Goal: Task Accomplishment & Management: Complete application form

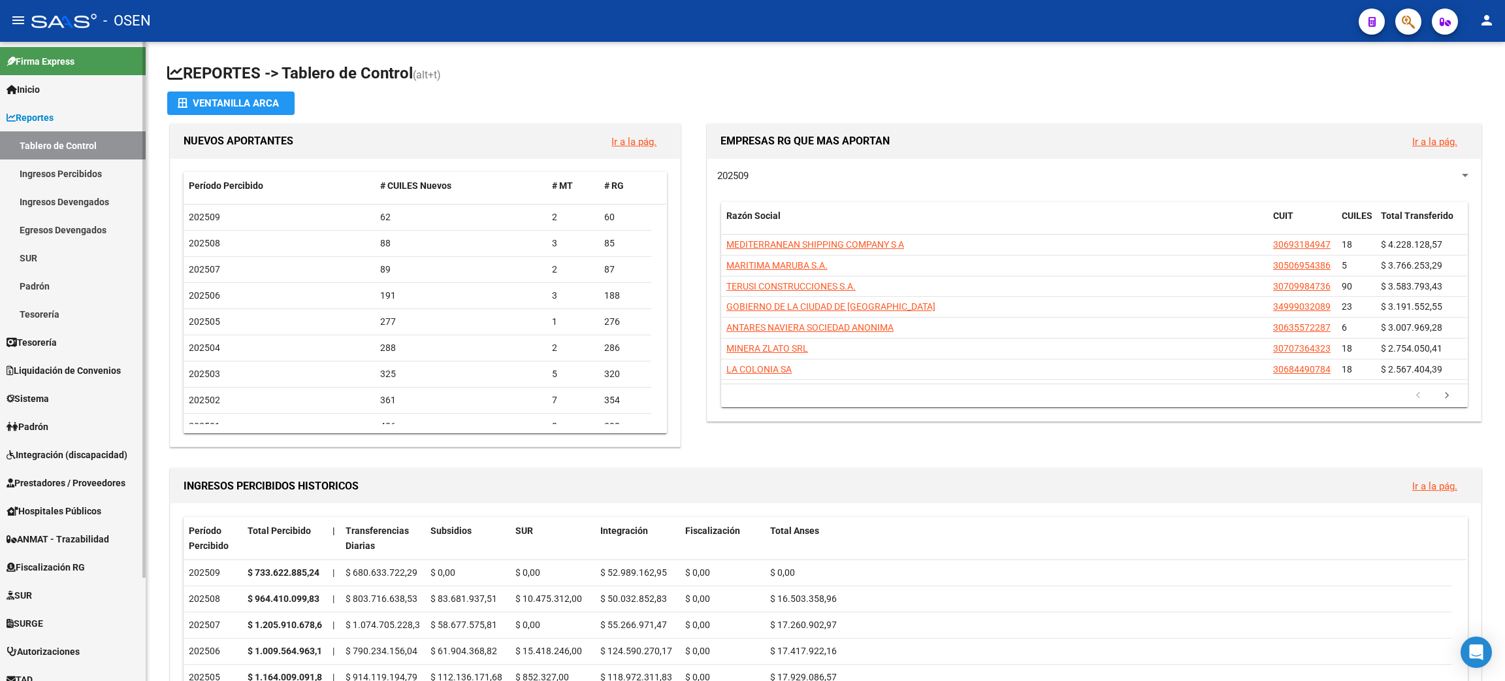
click at [103, 370] on span "Liquidación de Convenios" at bounding box center [64, 370] width 114 height 14
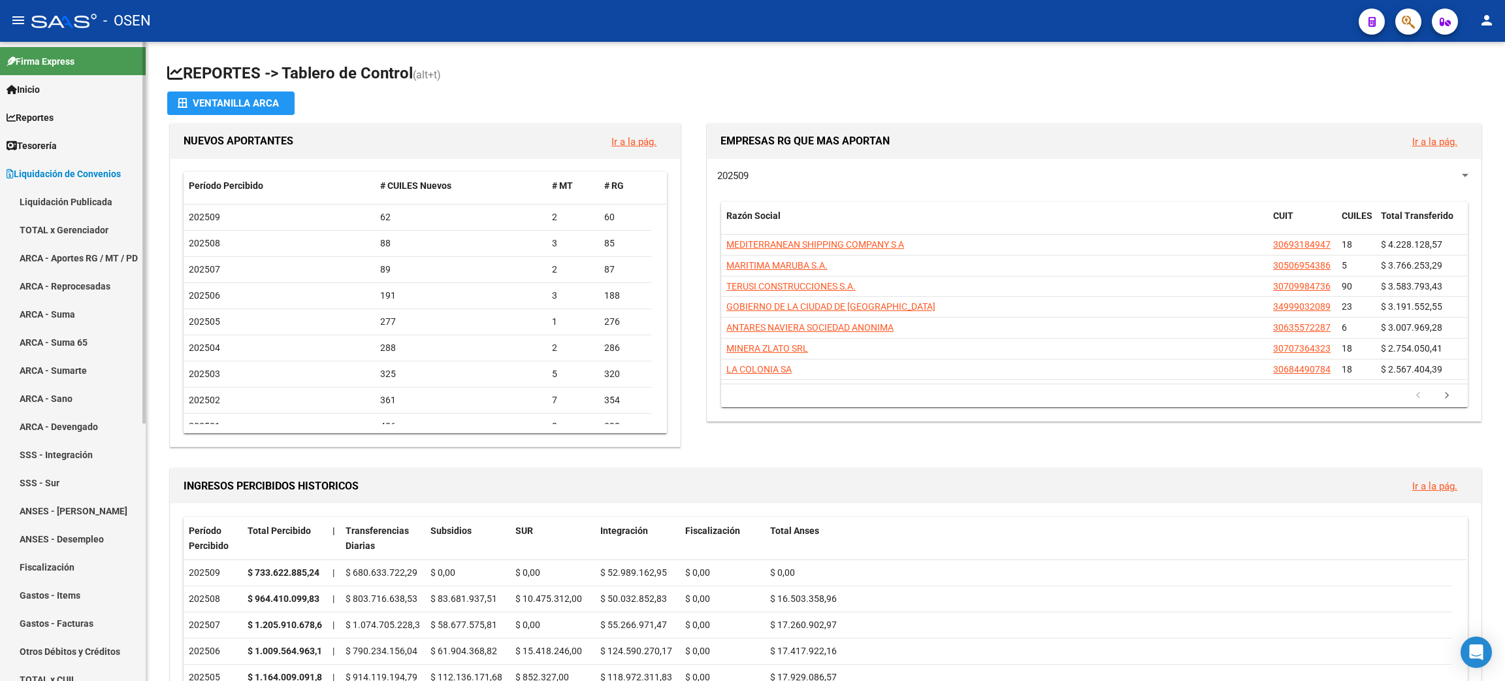
click at [61, 199] on link "Liquidación Publicada" at bounding box center [73, 201] width 146 height 28
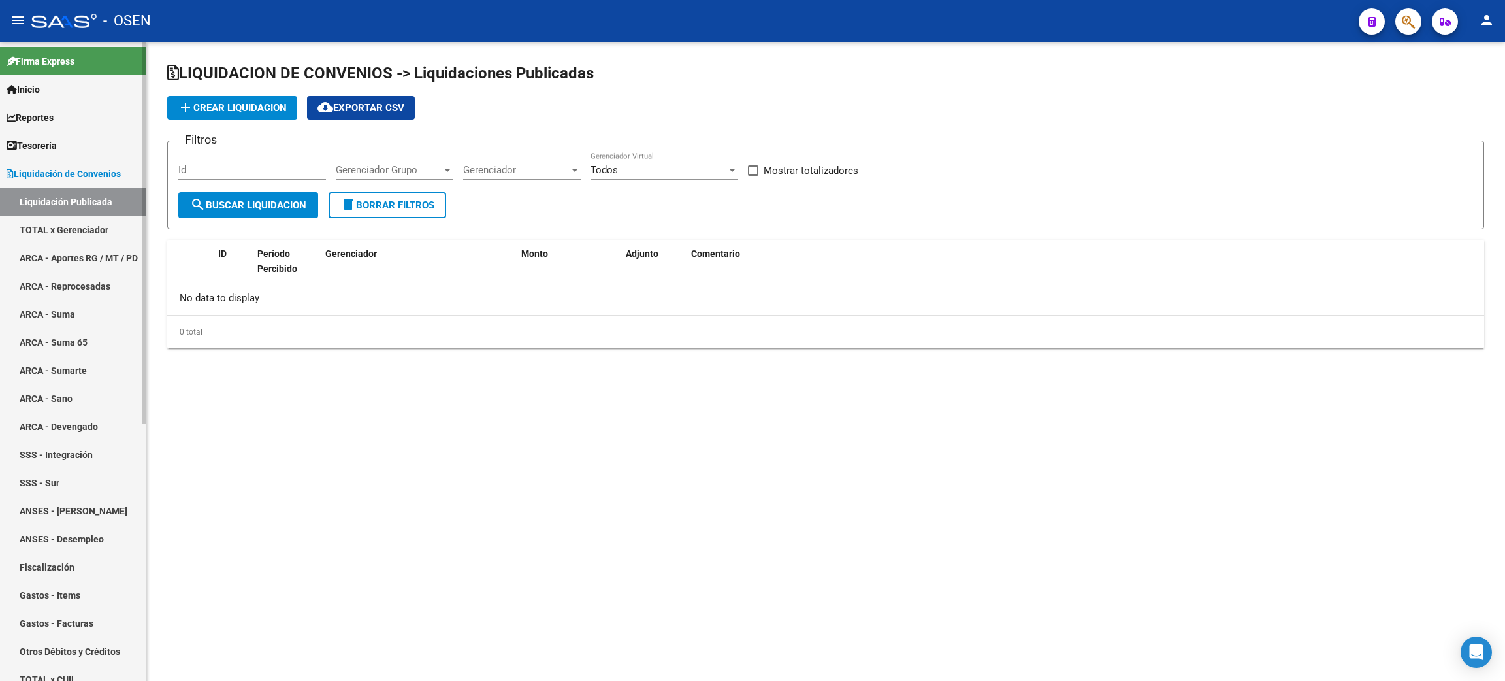
checkbox input "true"
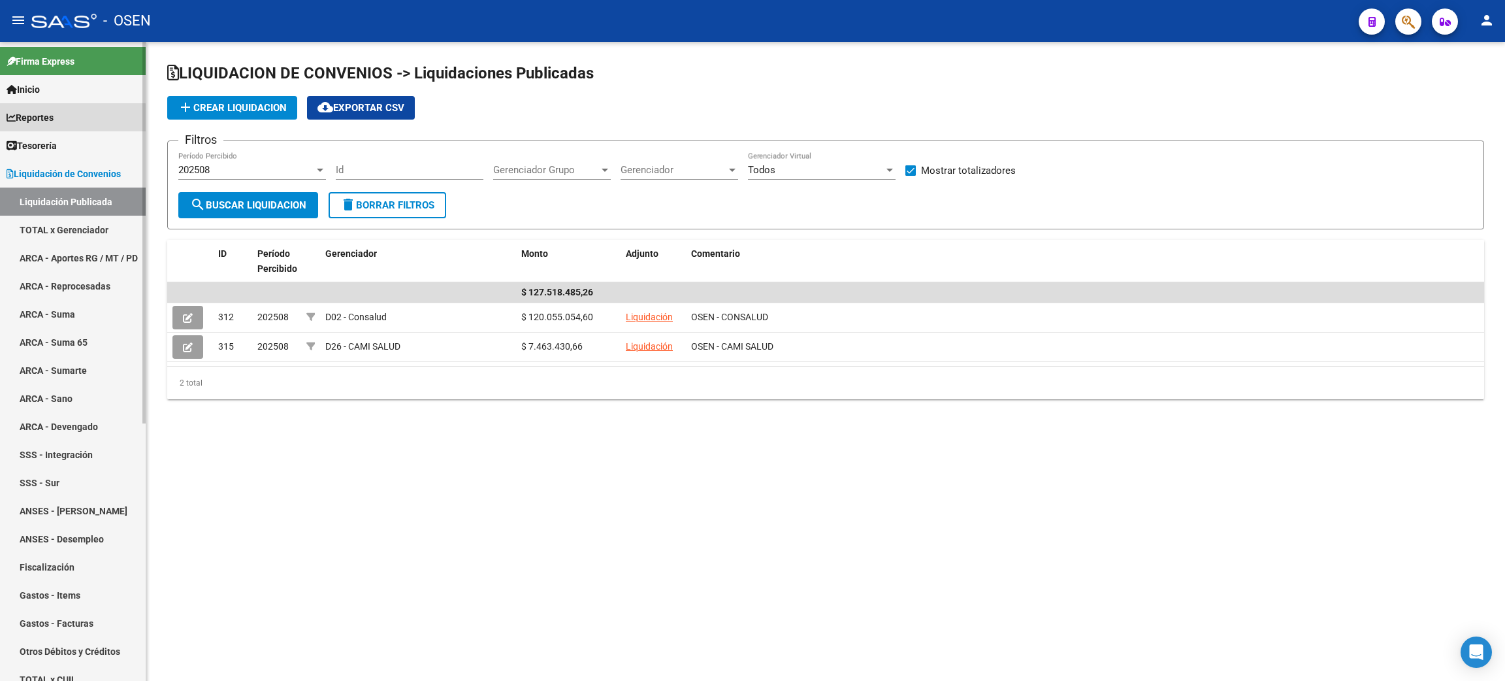
click at [52, 120] on span "Reportes" at bounding box center [30, 117] width 47 height 14
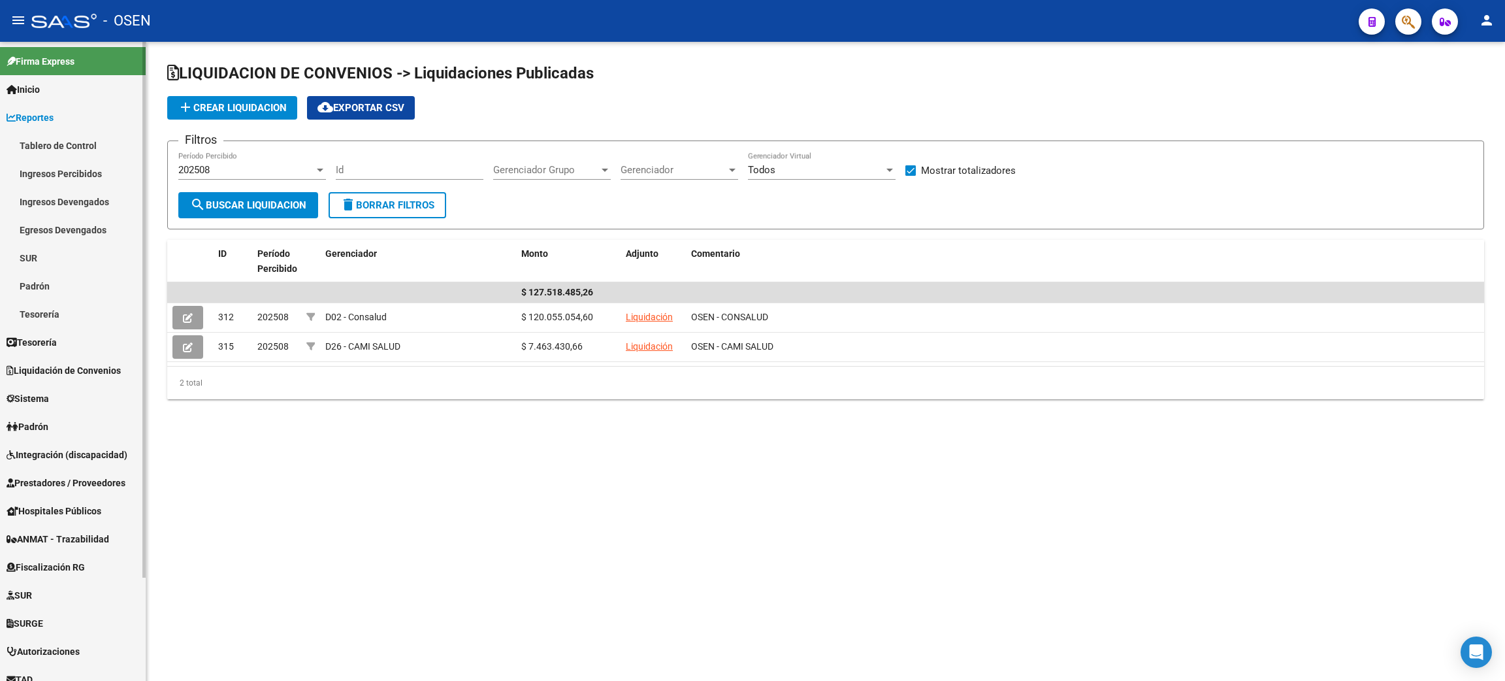
click at [70, 180] on link "Ingresos Percibidos" at bounding box center [73, 173] width 146 height 28
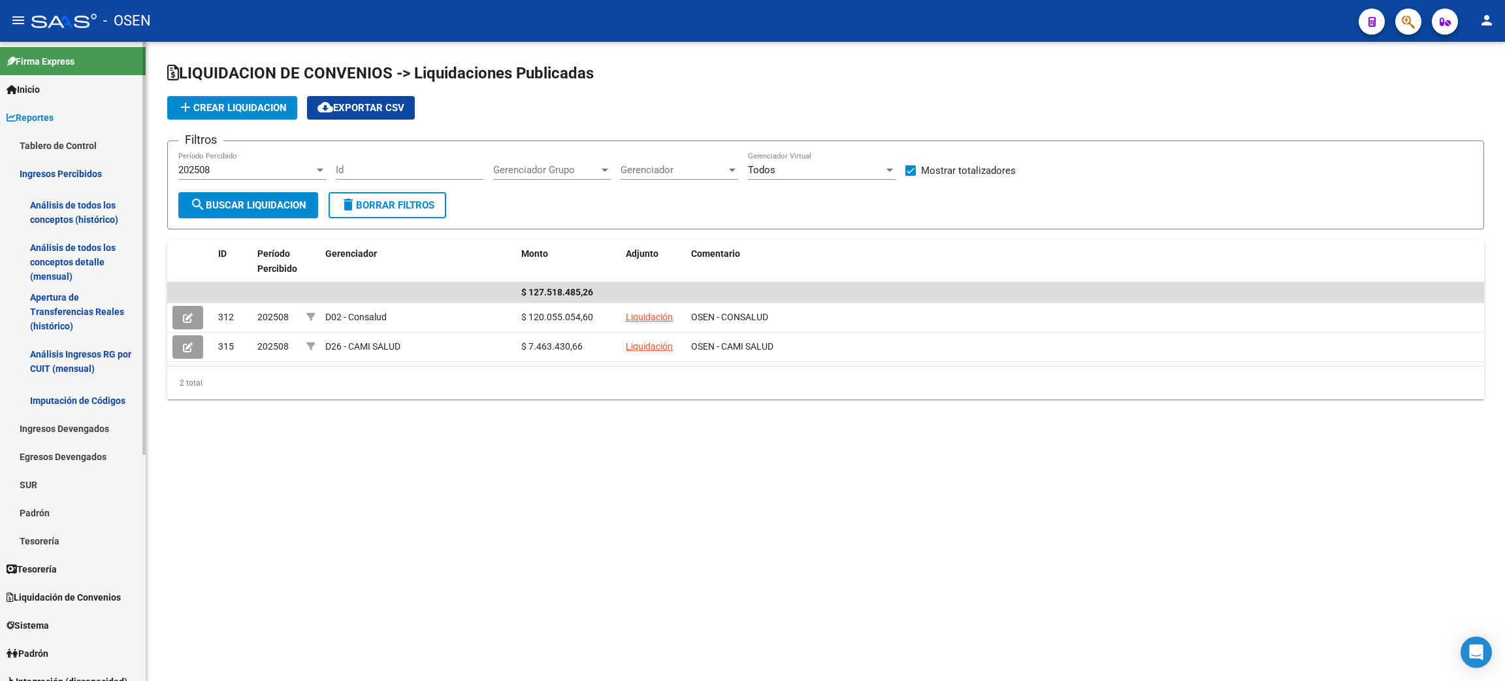
click at [63, 257] on link "Análisis de todos los conceptos detalle (mensual)" at bounding box center [73, 262] width 146 height 50
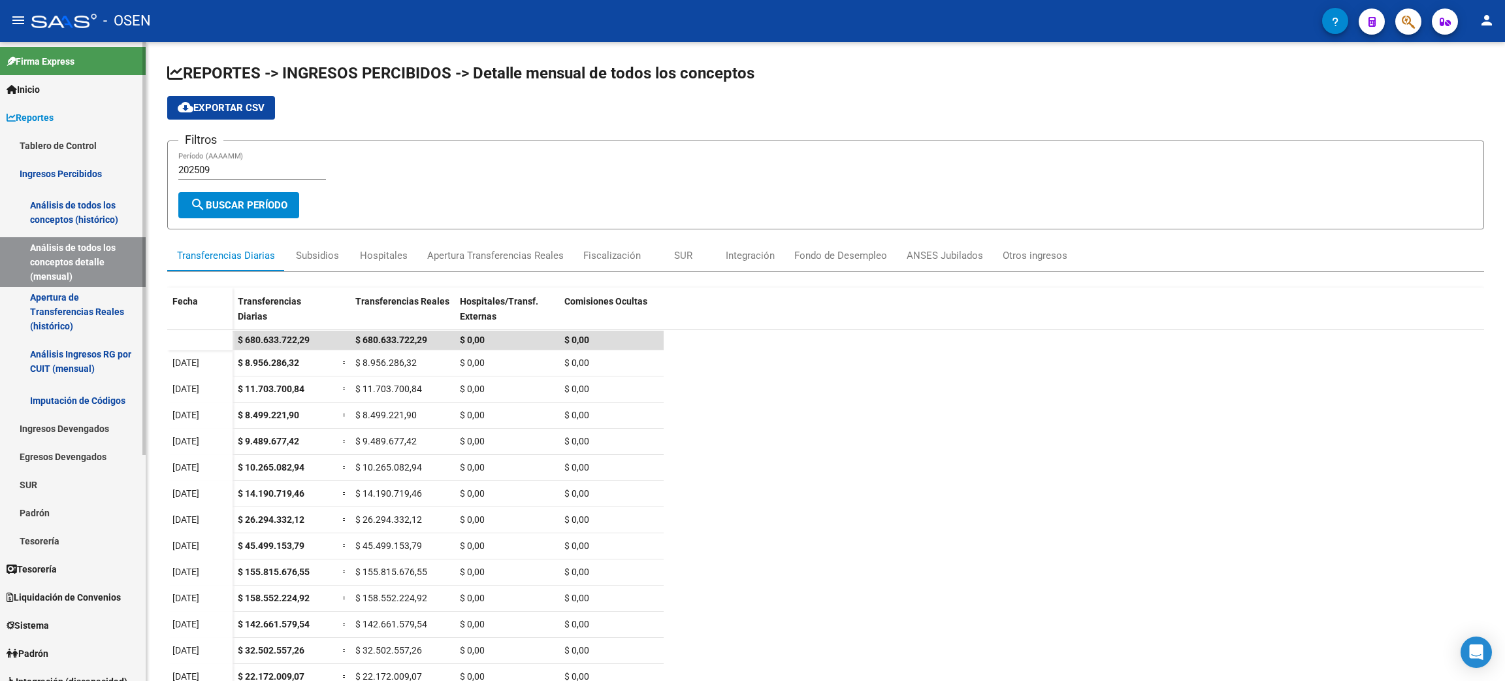
click at [113, 595] on span "Liquidación de Convenios" at bounding box center [64, 597] width 114 height 14
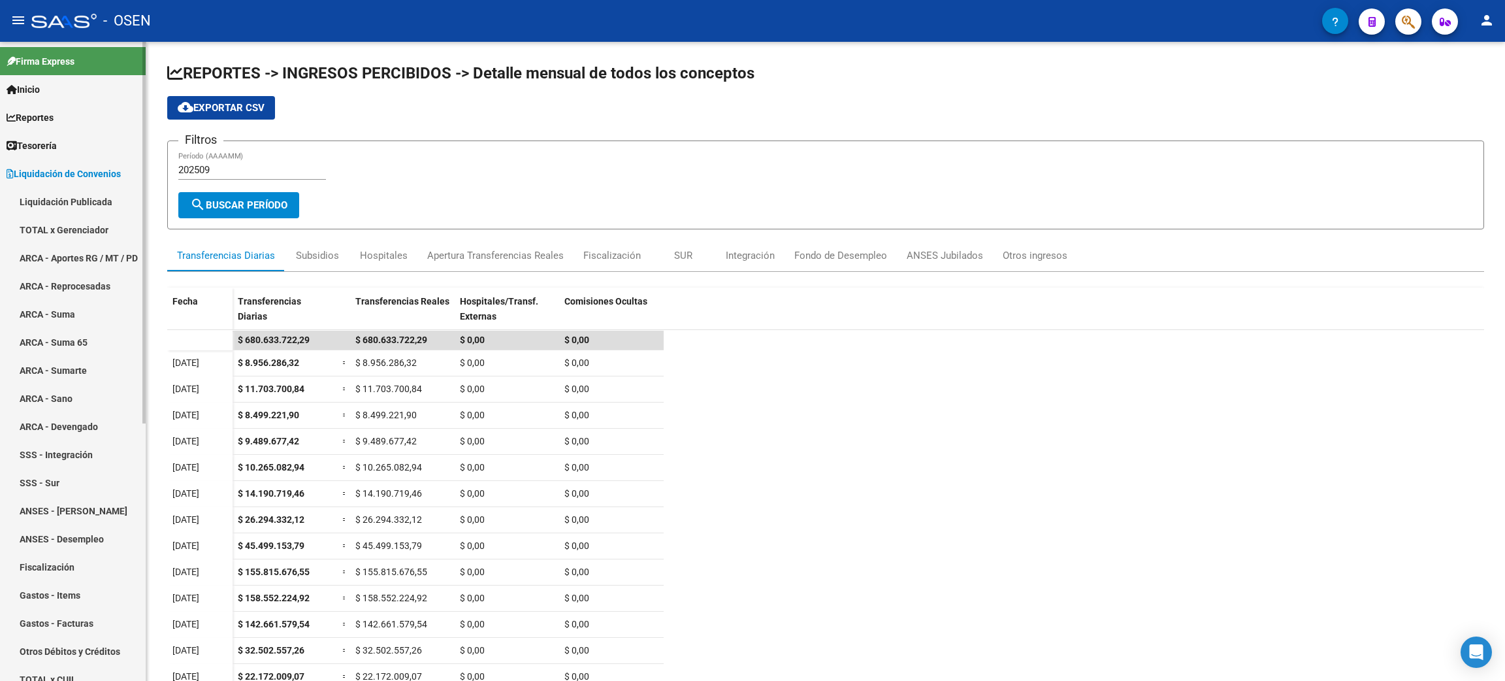
click at [91, 174] on span "Liquidación de Convenios" at bounding box center [64, 174] width 114 height 14
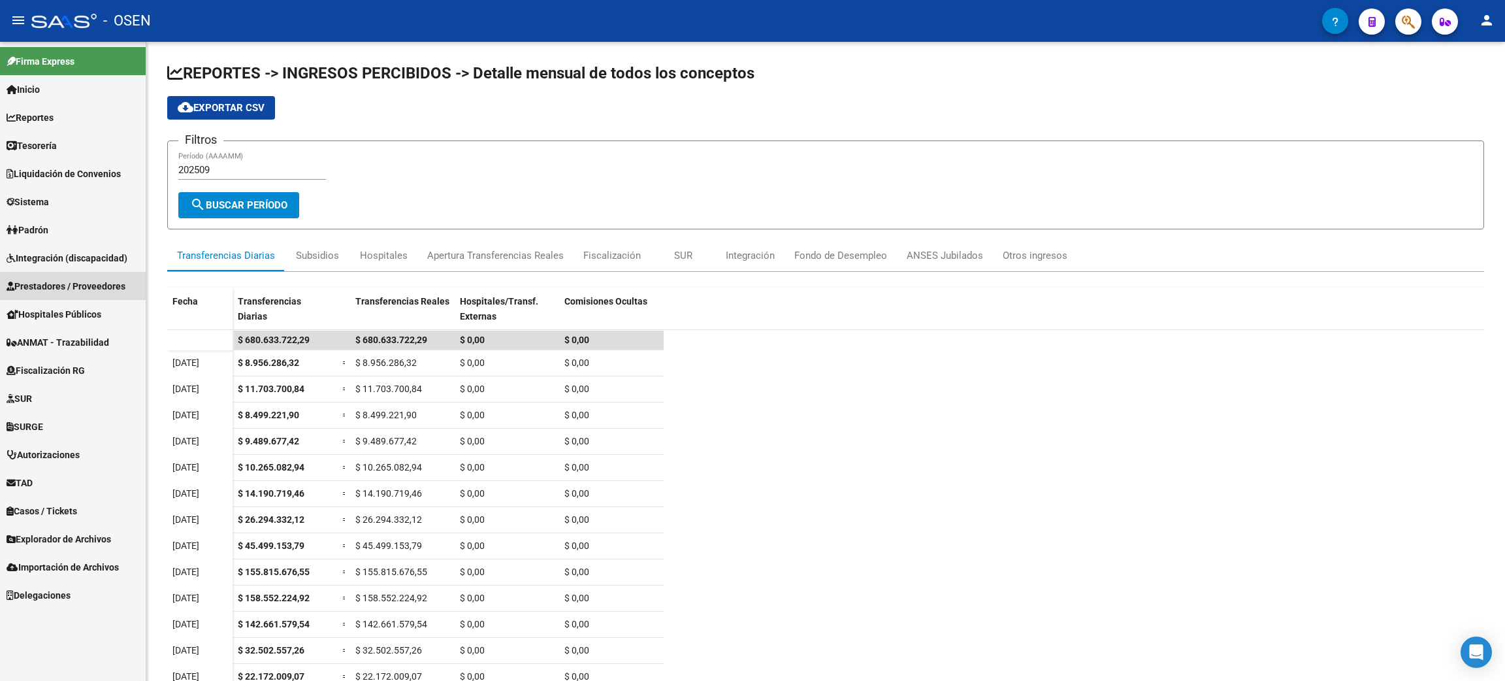
click at [61, 285] on span "Prestadores / Proveedores" at bounding box center [66, 286] width 119 height 14
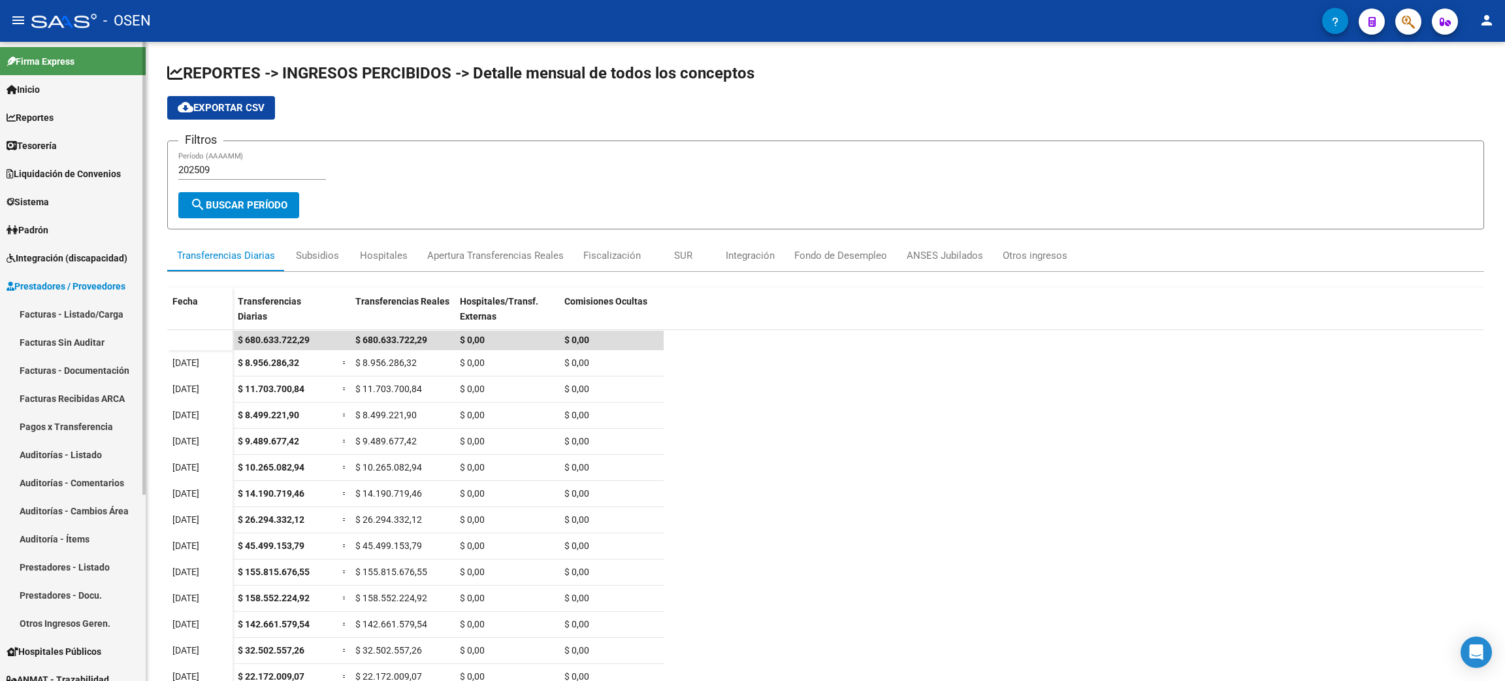
click at [59, 308] on link "Facturas - Listado/Carga" at bounding box center [73, 314] width 146 height 28
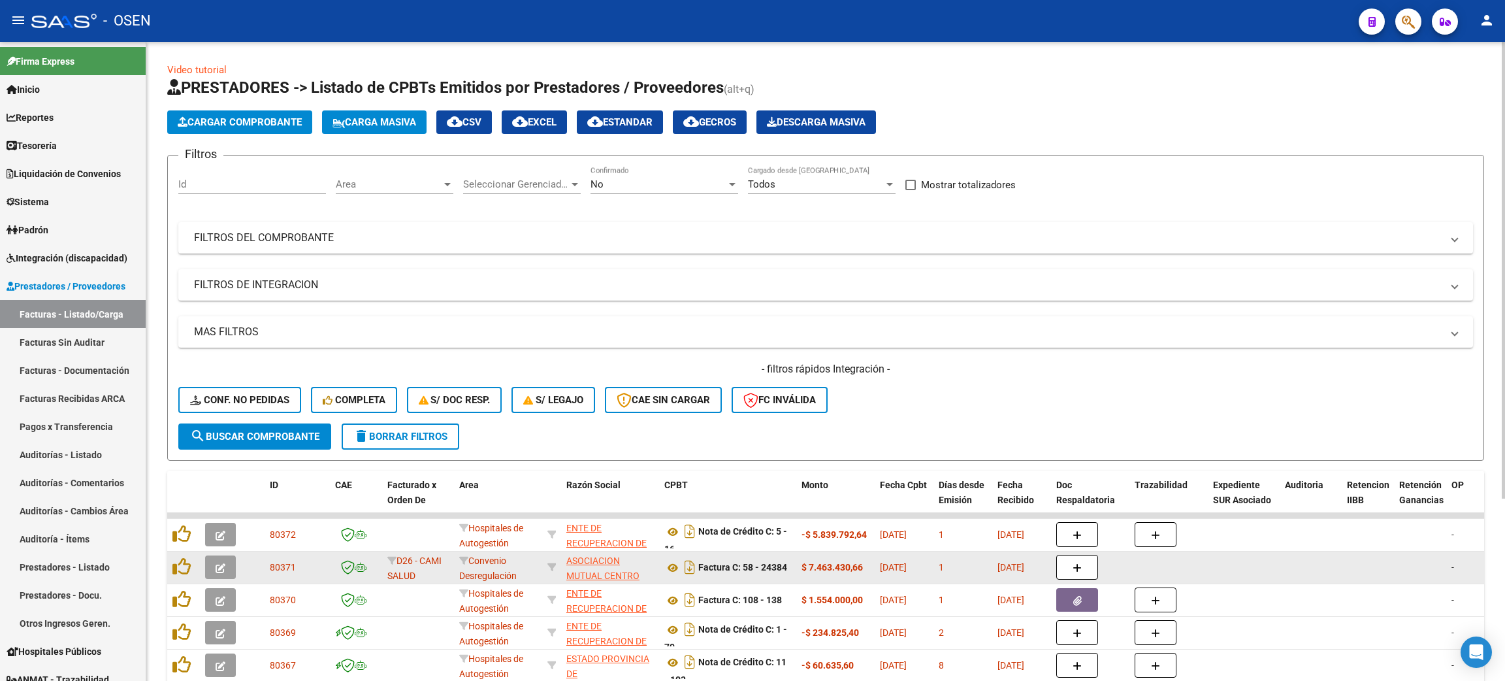
click at [217, 563] on icon "button" at bounding box center [221, 568] width 10 height 10
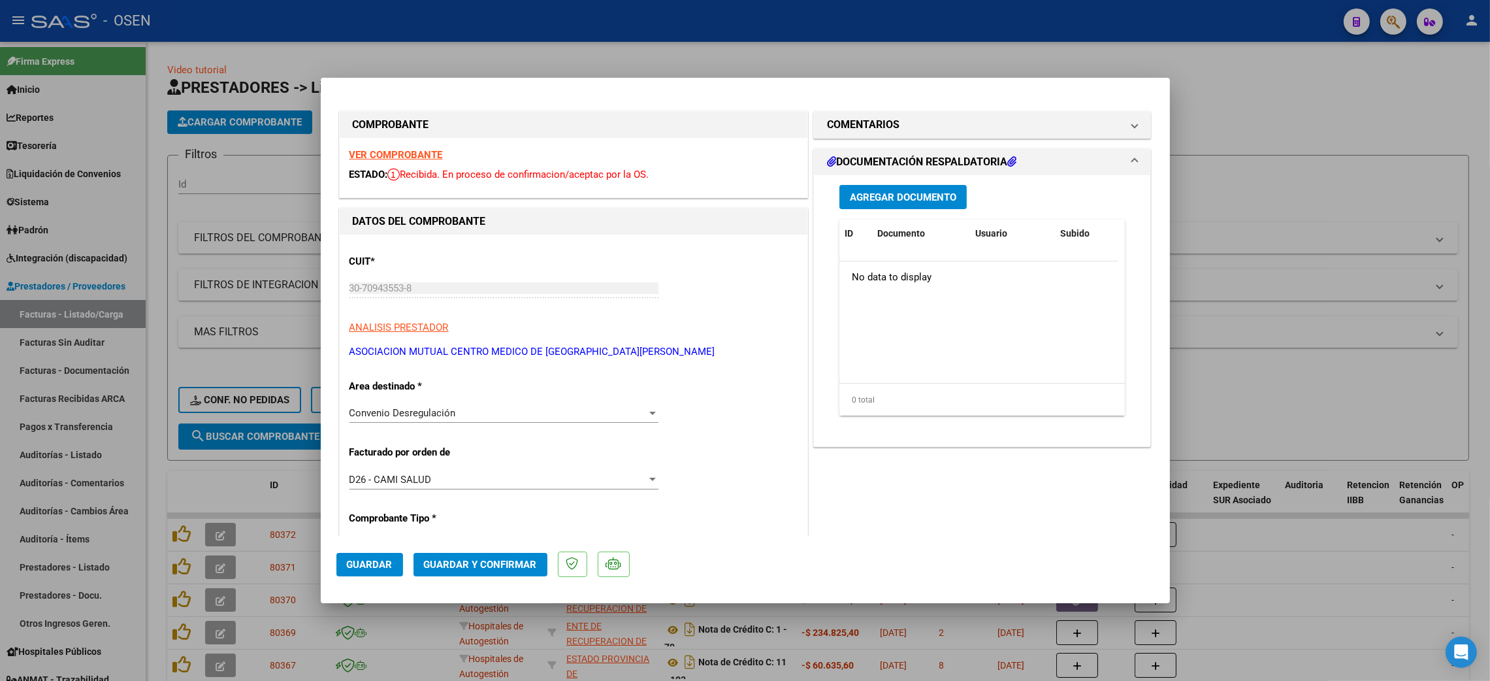
click at [475, 560] on span "Guardar y Confirmar" at bounding box center [480, 564] width 113 height 12
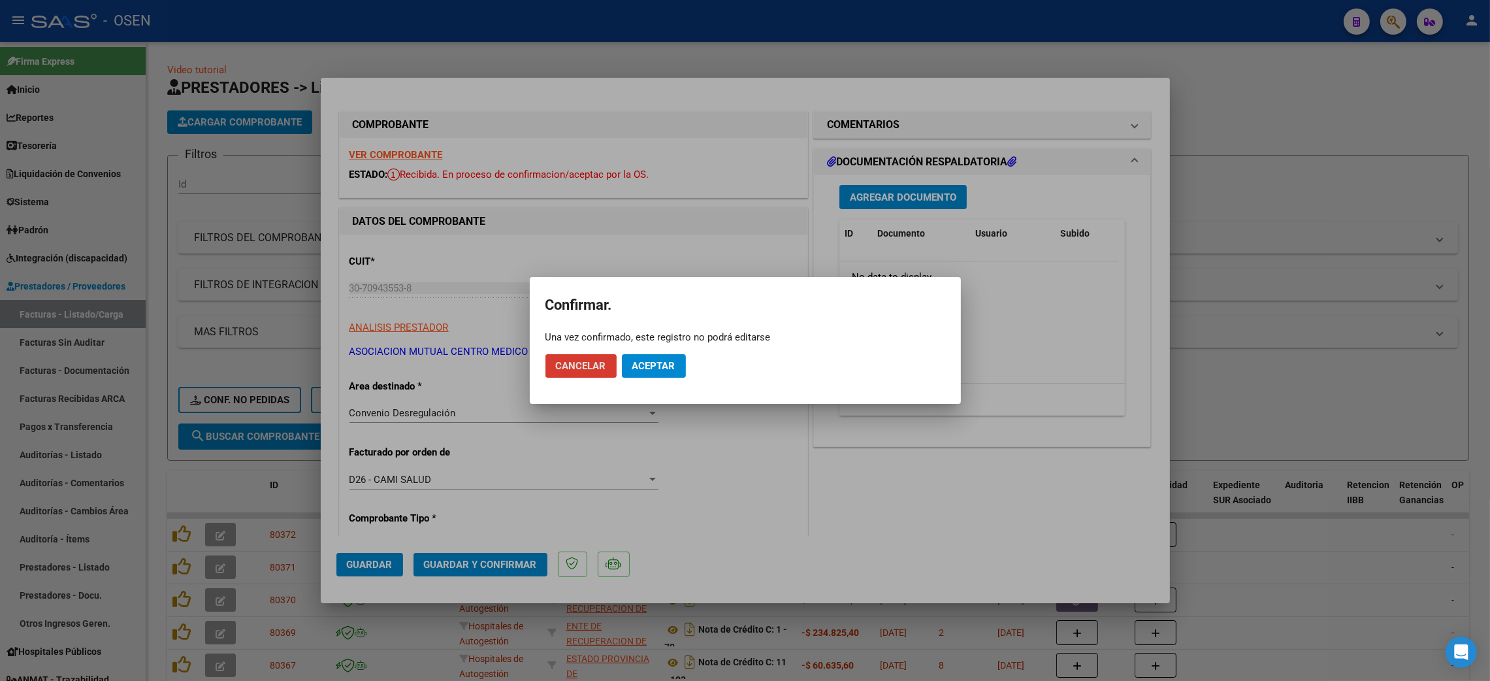
click at [650, 372] on button "Aceptar" at bounding box center [654, 366] width 64 height 24
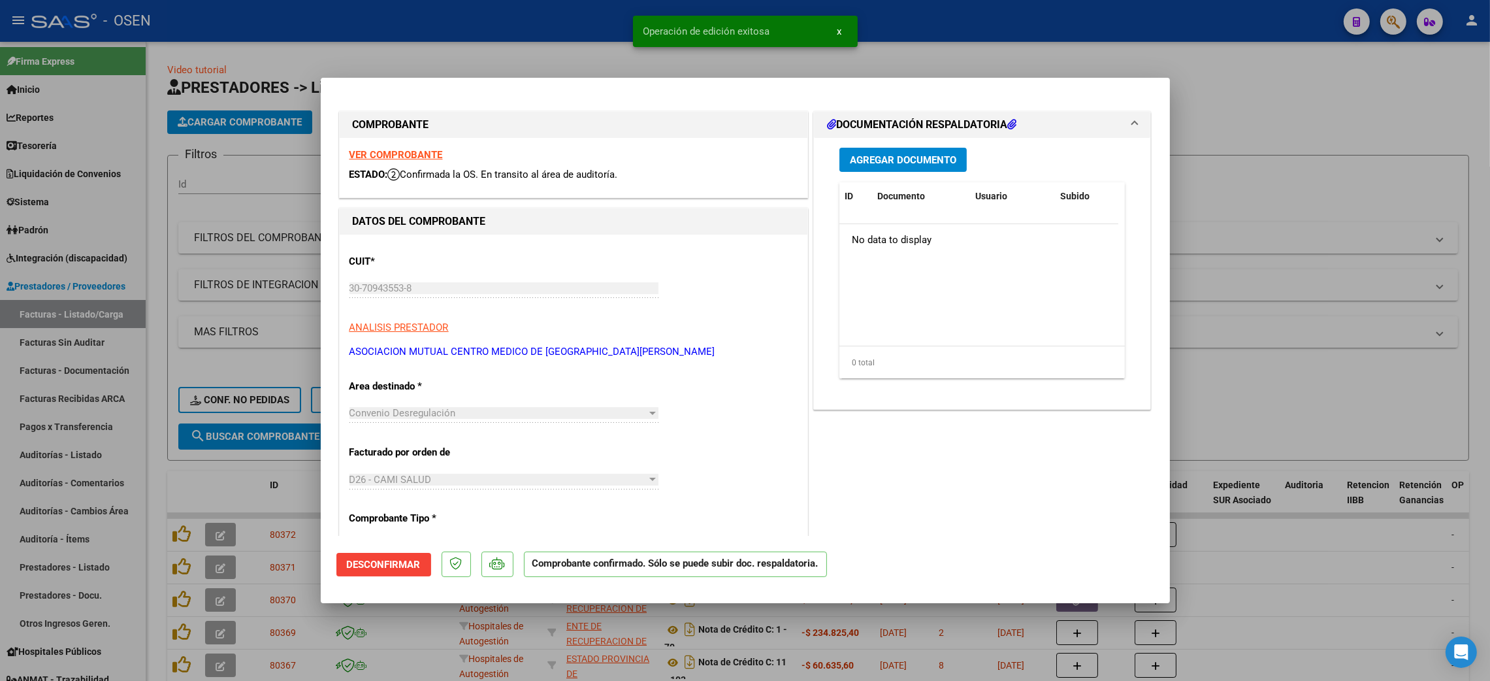
click at [1347, 110] on div at bounding box center [745, 340] width 1490 height 681
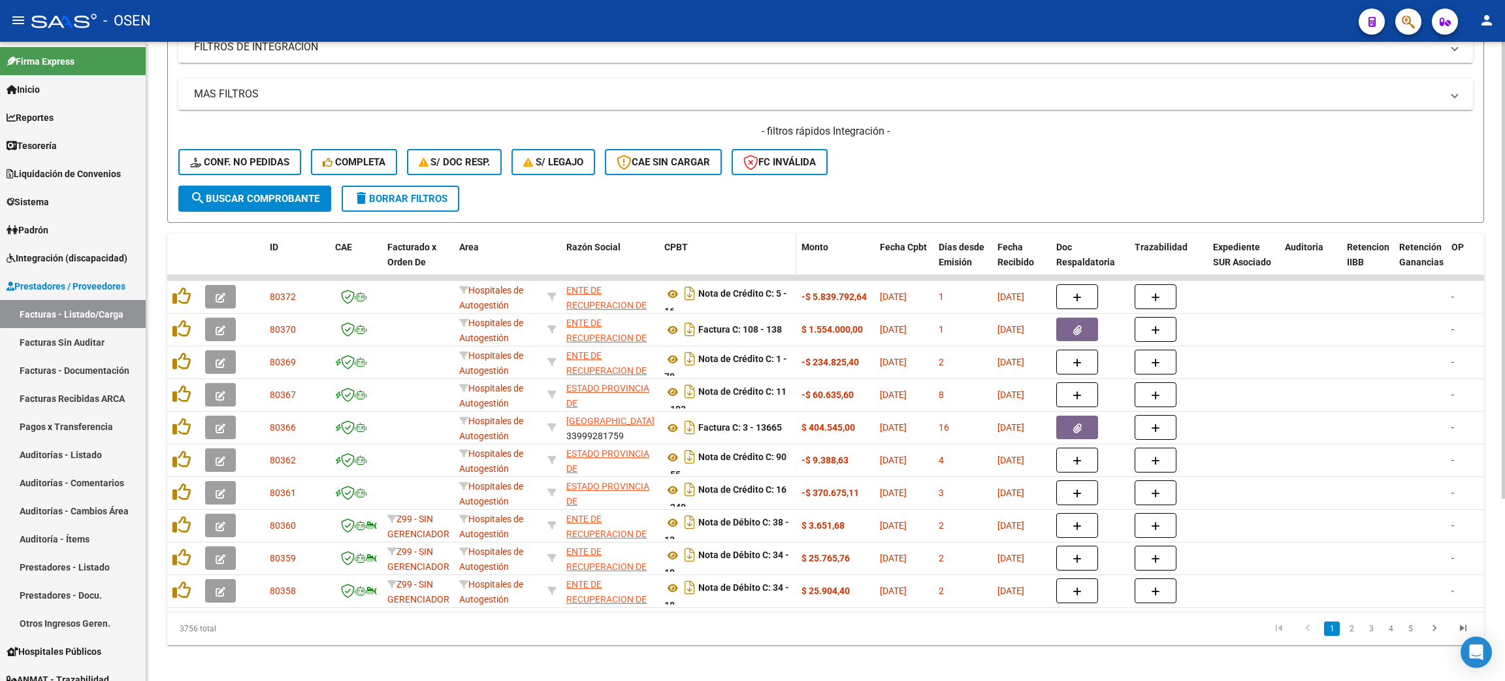
scroll to position [255, 0]
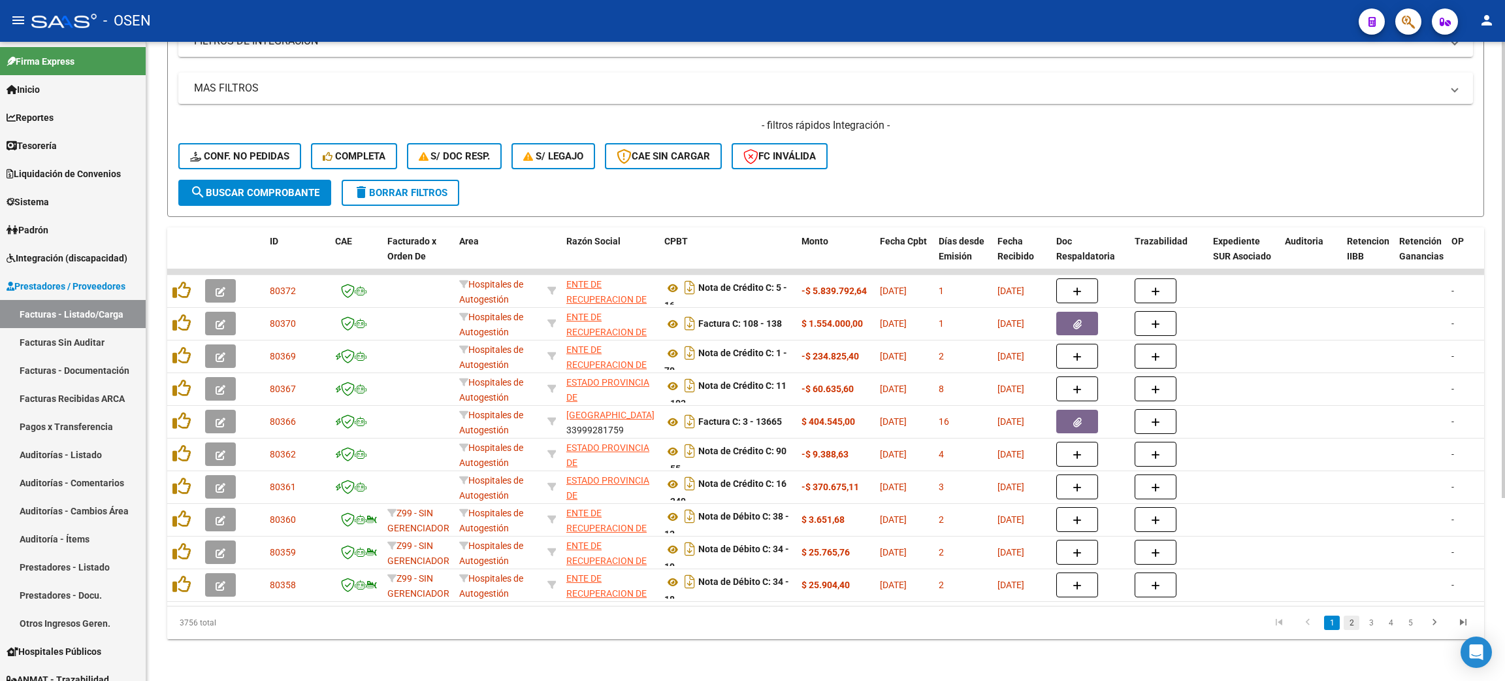
click at [1353, 628] on link "2" at bounding box center [1352, 622] width 16 height 14
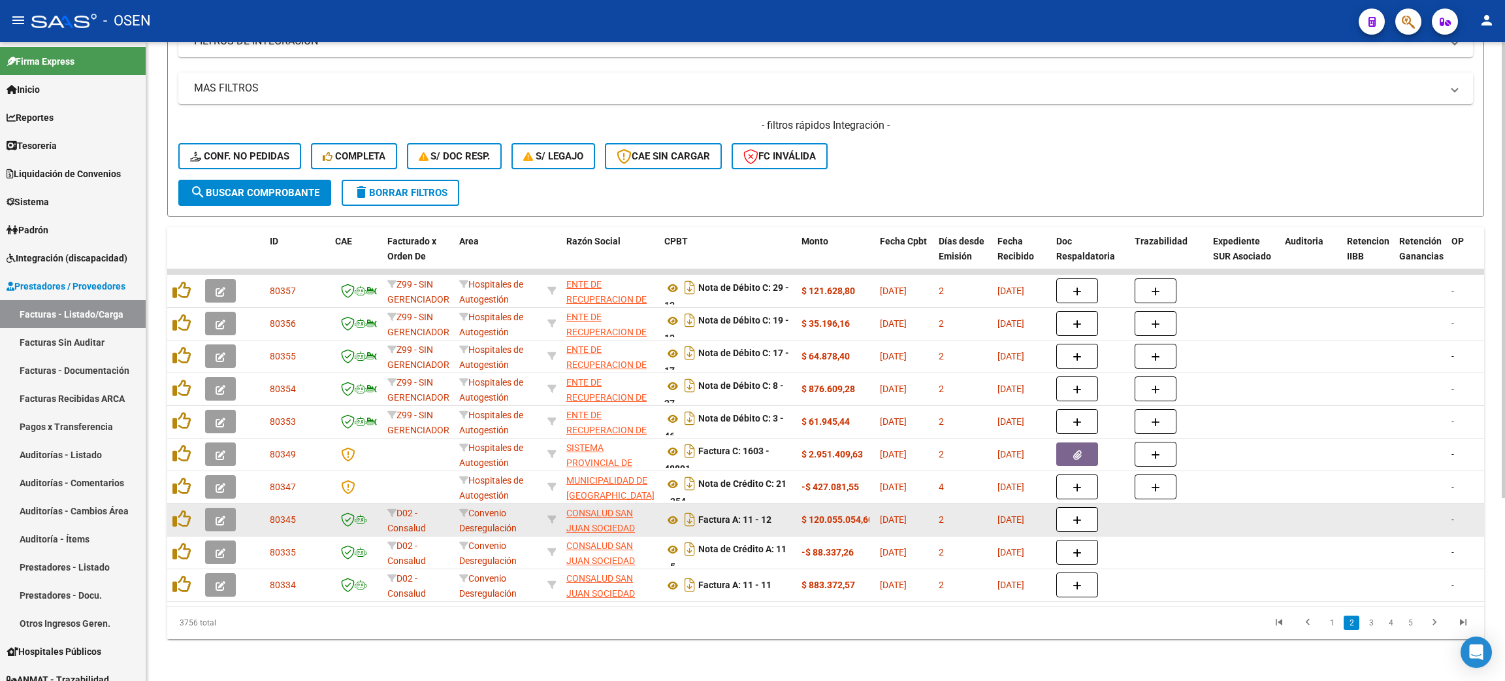
click at [224, 515] on icon "button" at bounding box center [221, 520] width 10 height 10
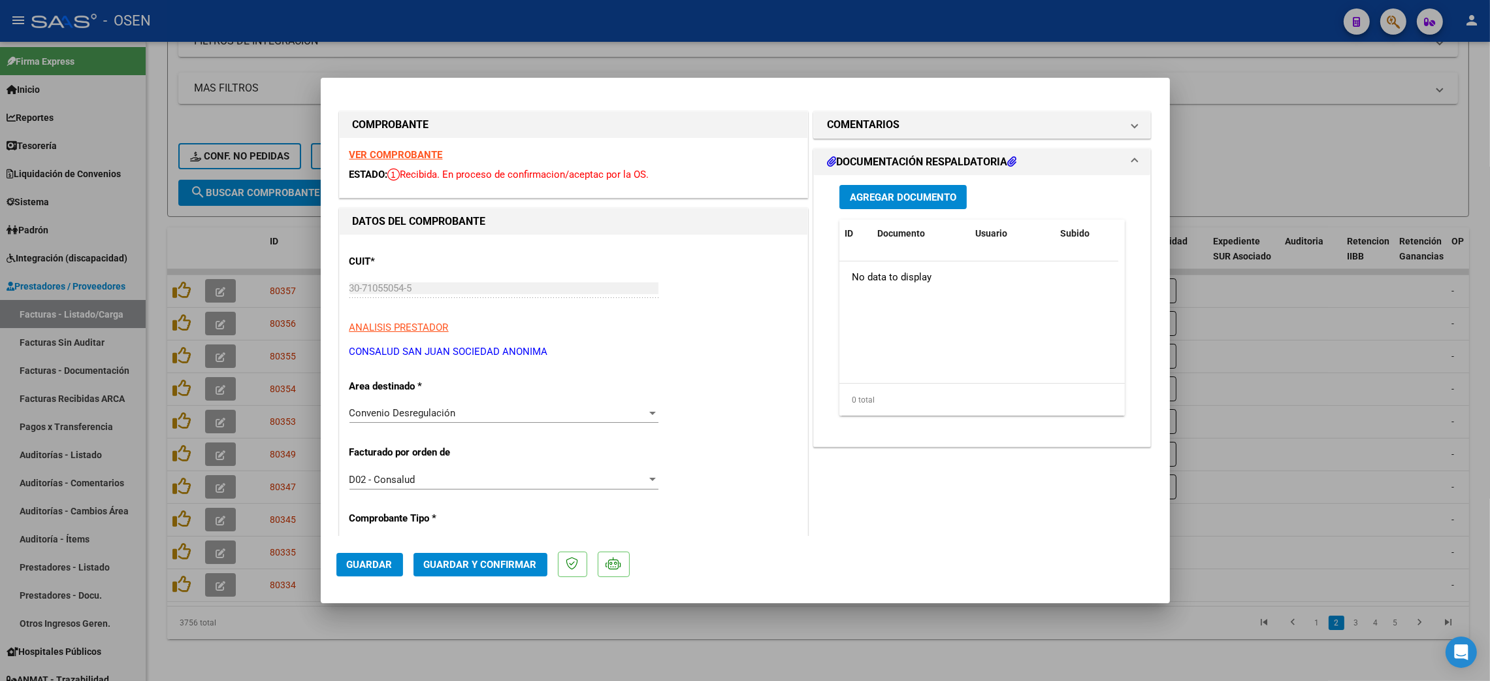
click at [503, 564] on span "Guardar y Confirmar" at bounding box center [480, 564] width 113 height 12
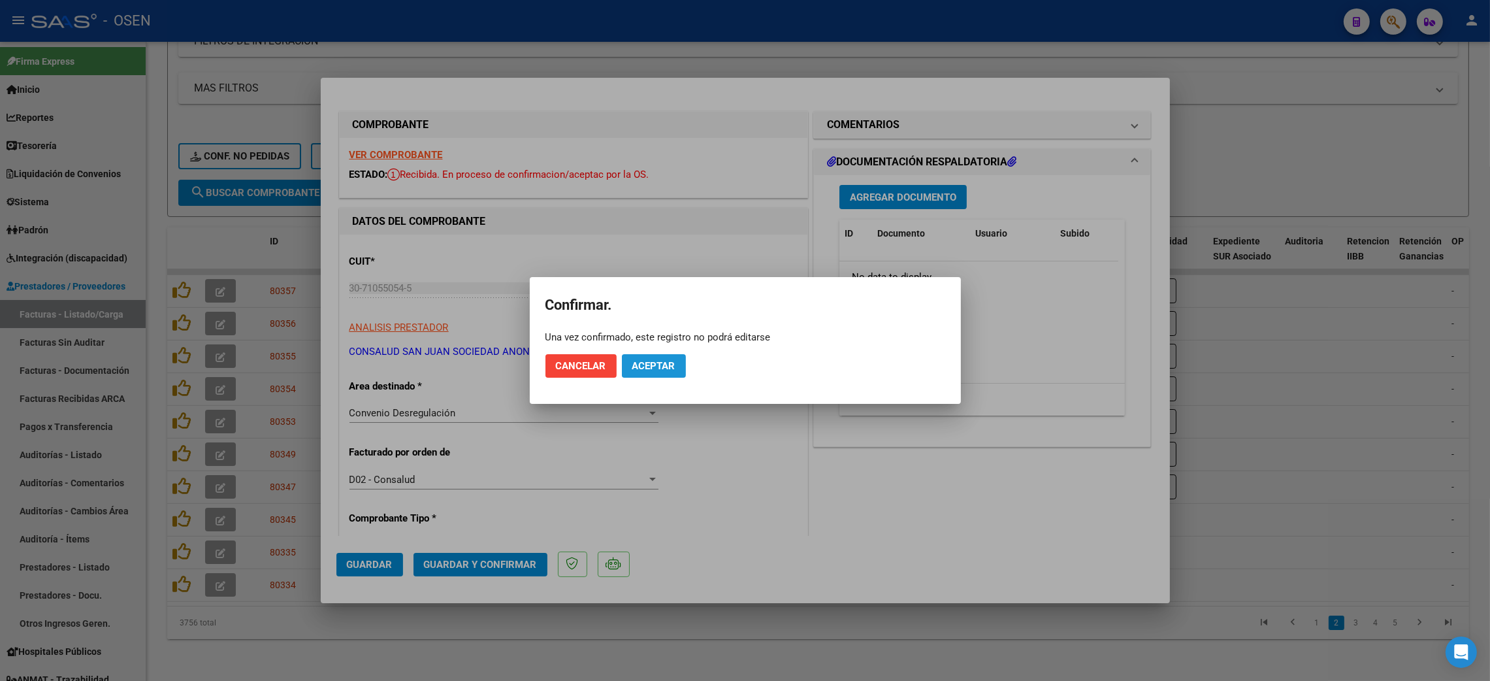
click at [659, 370] on span "Aceptar" at bounding box center [653, 366] width 43 height 12
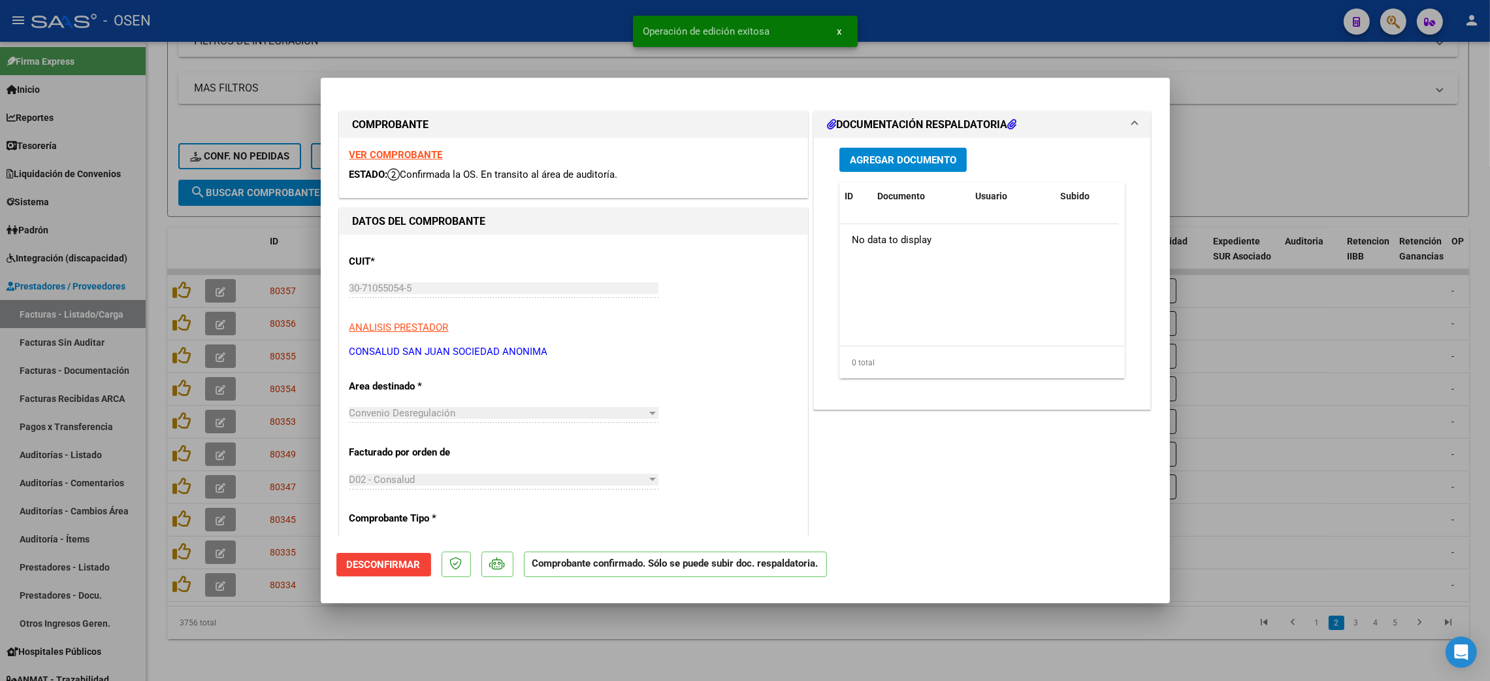
click at [476, 619] on div at bounding box center [745, 340] width 1490 height 681
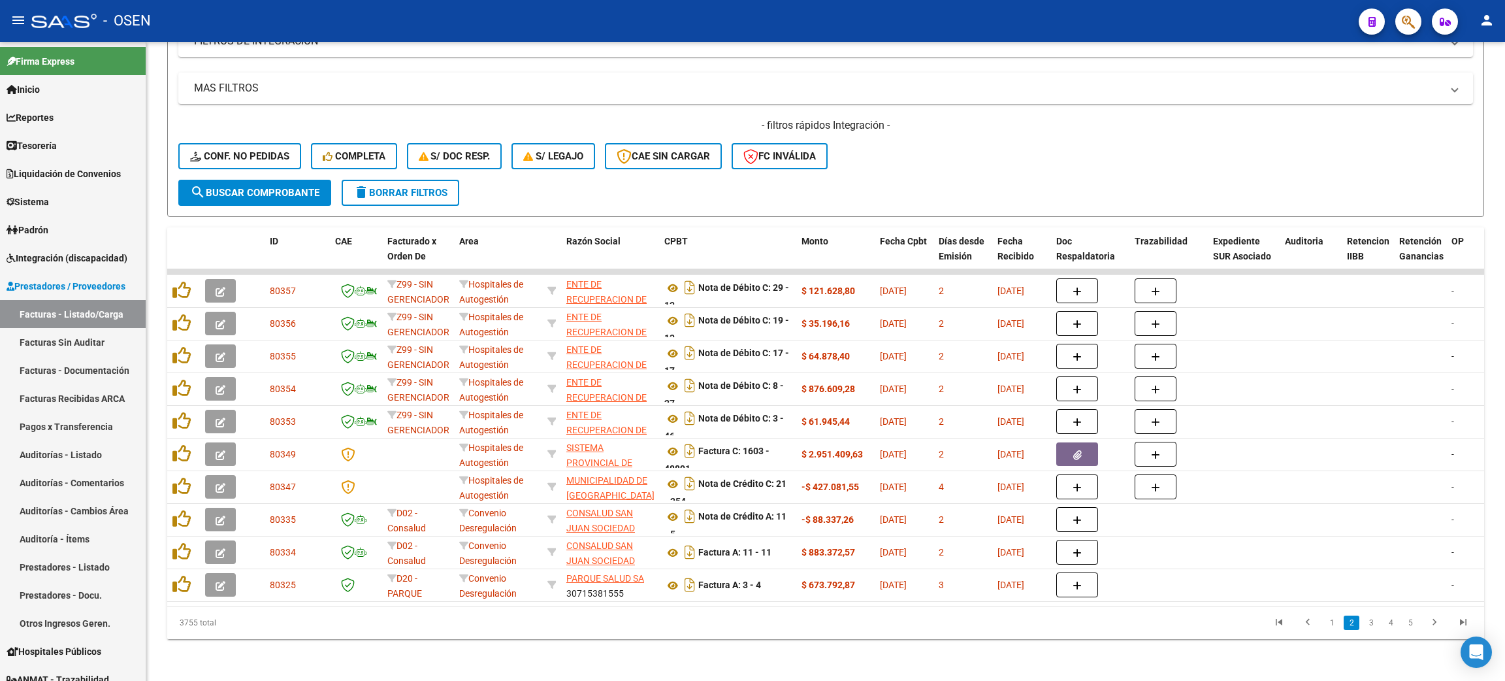
click at [38, 456] on link "Auditorías - Listado" at bounding box center [73, 454] width 146 height 28
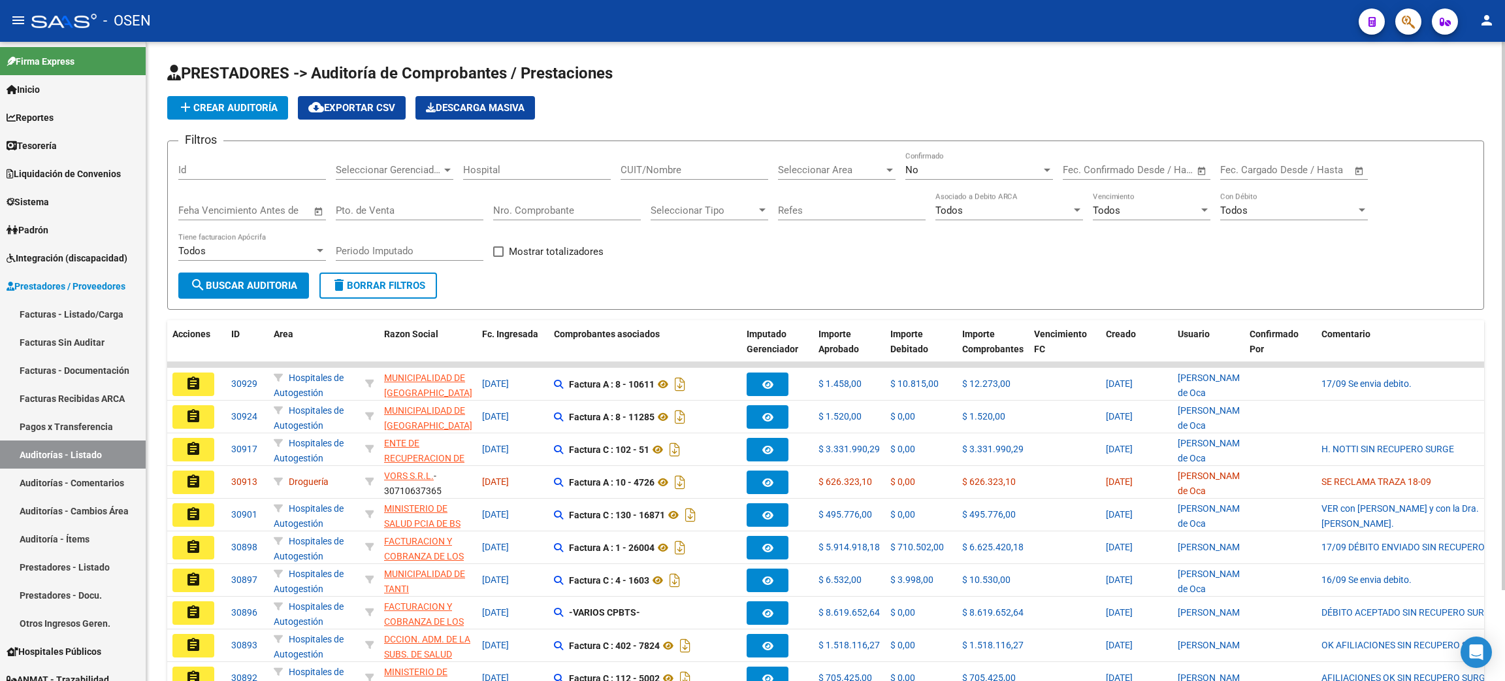
click at [240, 102] on span "add Crear Auditoría" at bounding box center [228, 108] width 100 height 12
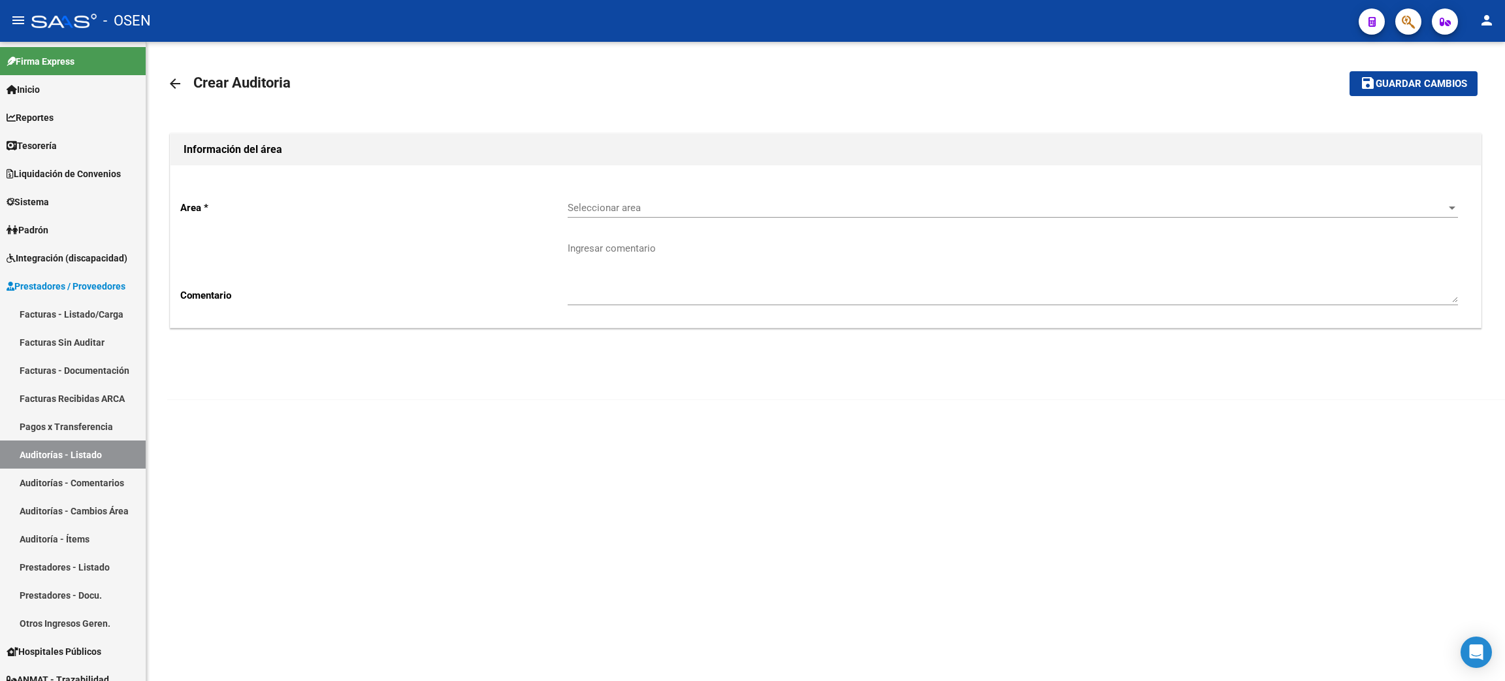
click at [624, 210] on span "Seleccionar area" at bounding box center [1007, 208] width 879 height 12
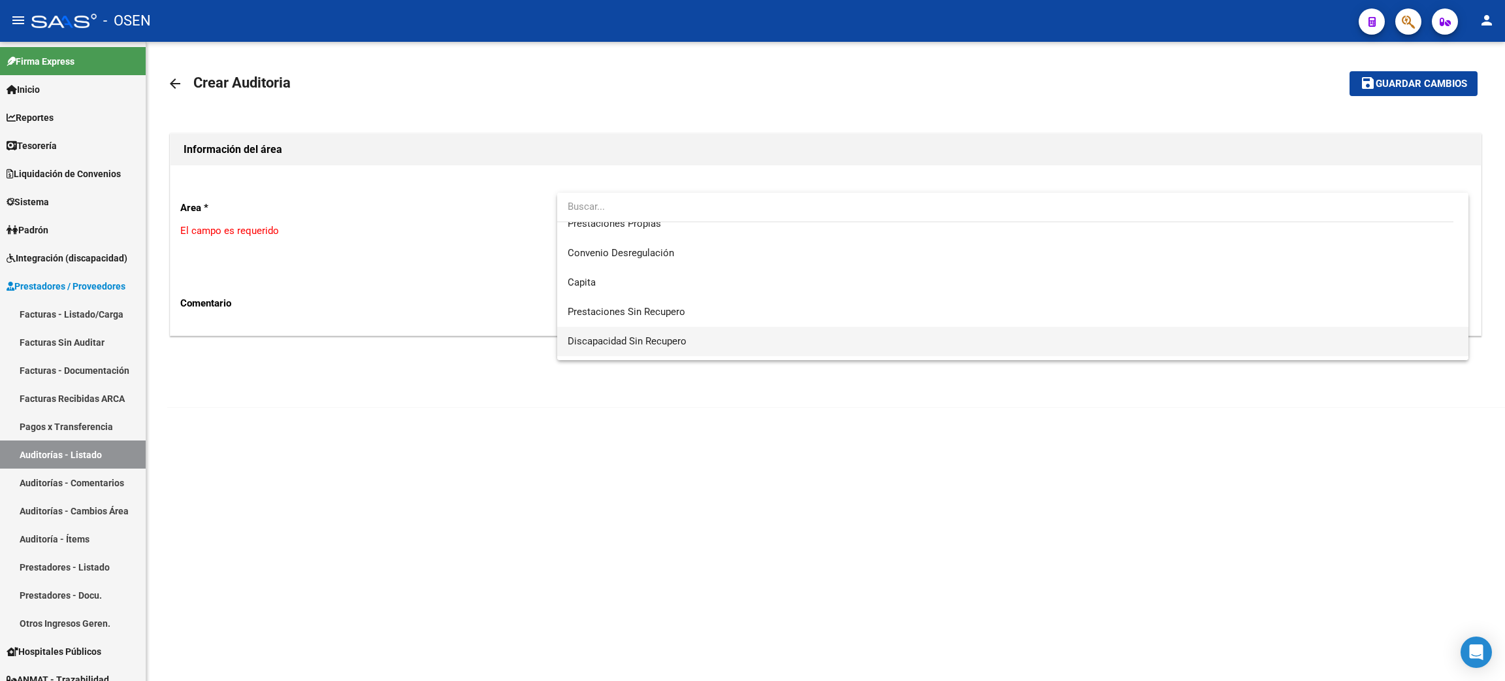
scroll to position [98, 0]
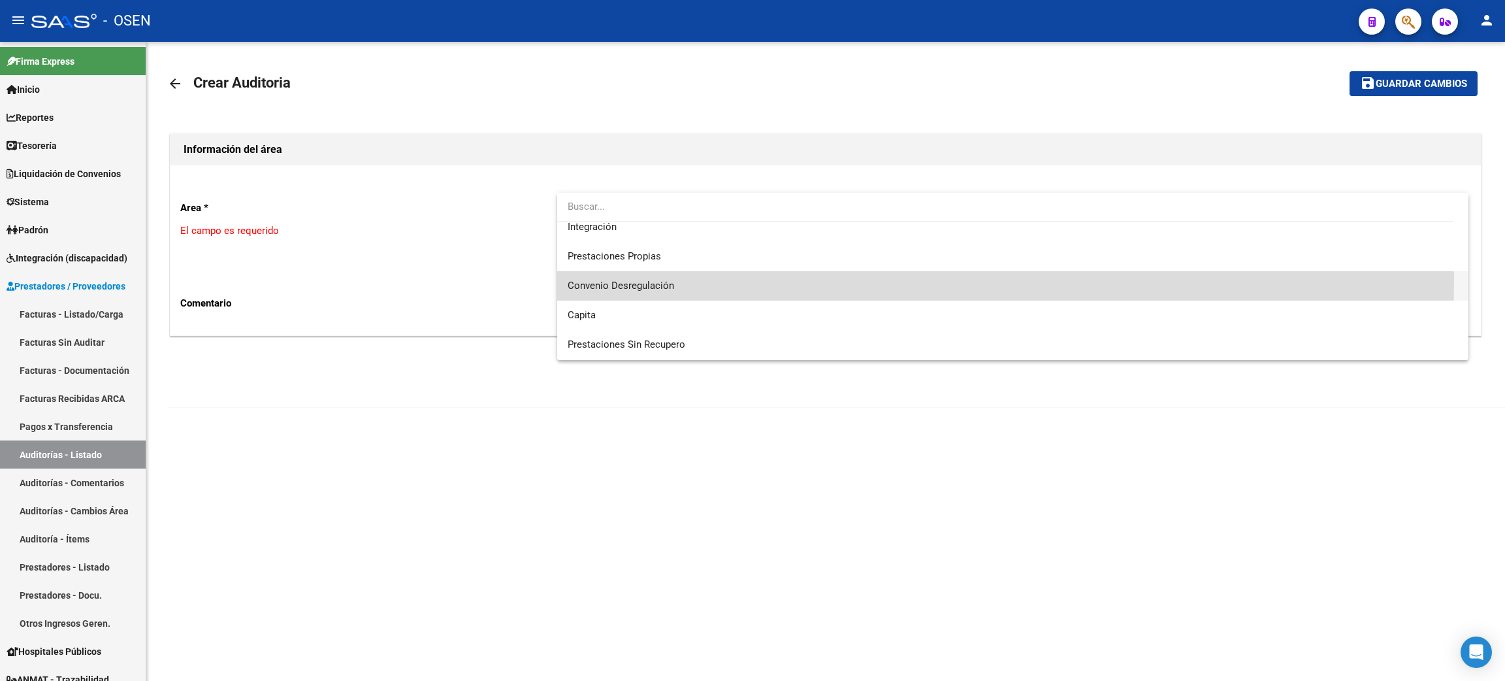
click at [668, 278] on span "Convenio Desregulación" at bounding box center [1013, 285] width 890 height 29
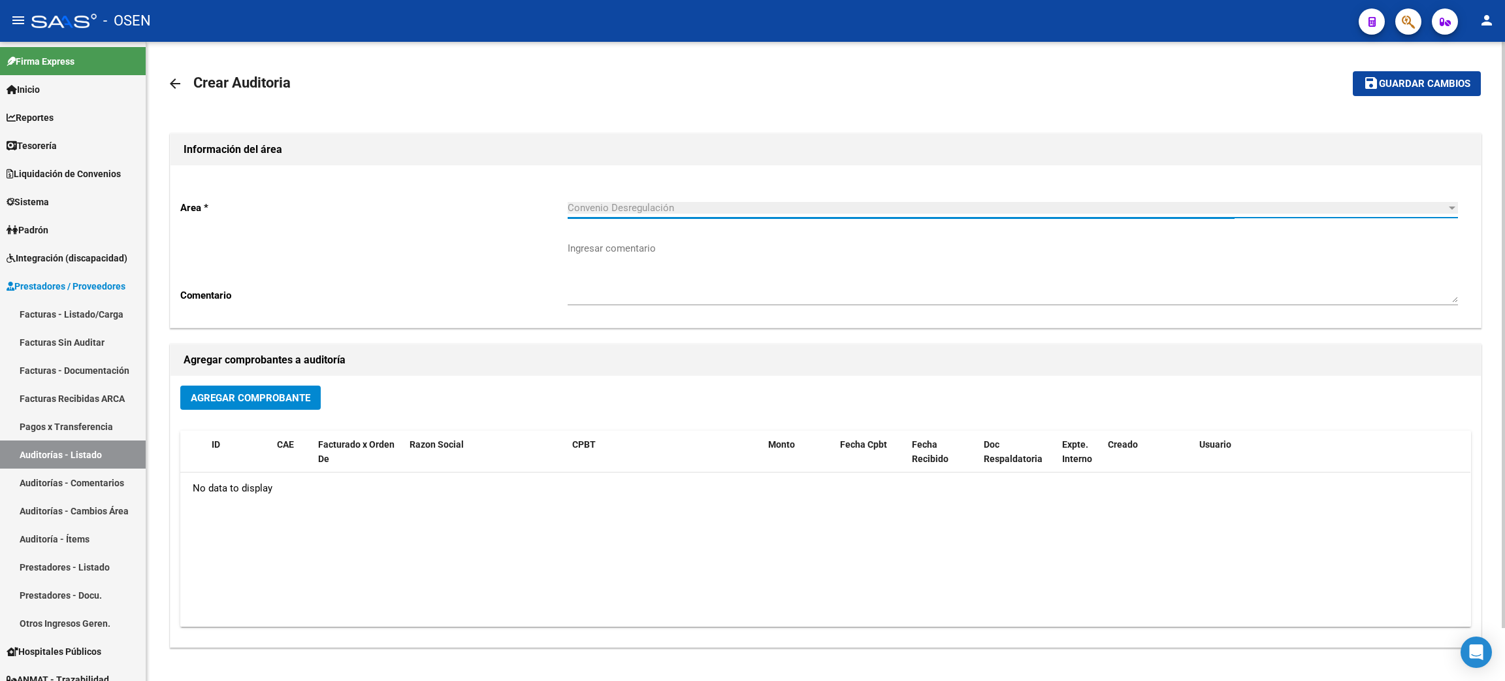
click at [234, 398] on span "Agregar Comprobante" at bounding box center [251, 398] width 120 height 12
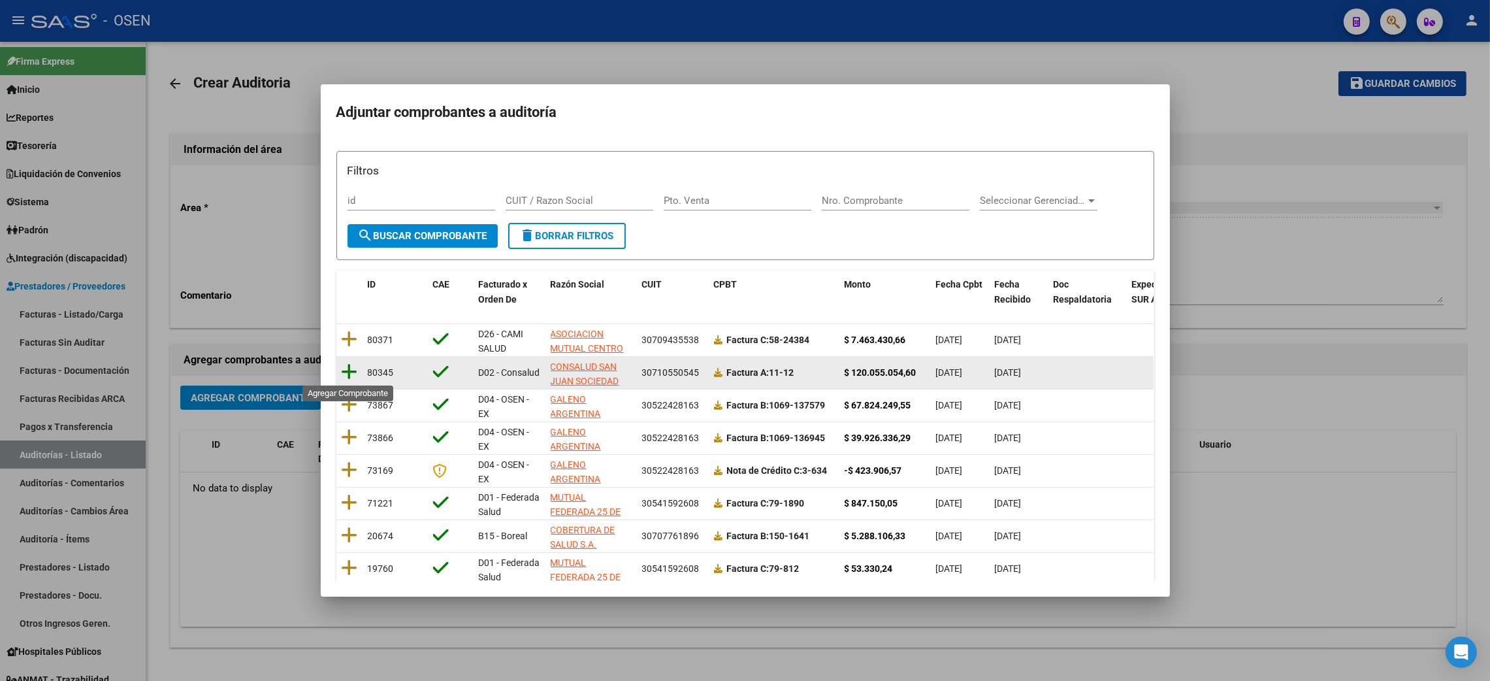
click at [344, 371] on icon at bounding box center [350, 372] width 16 height 18
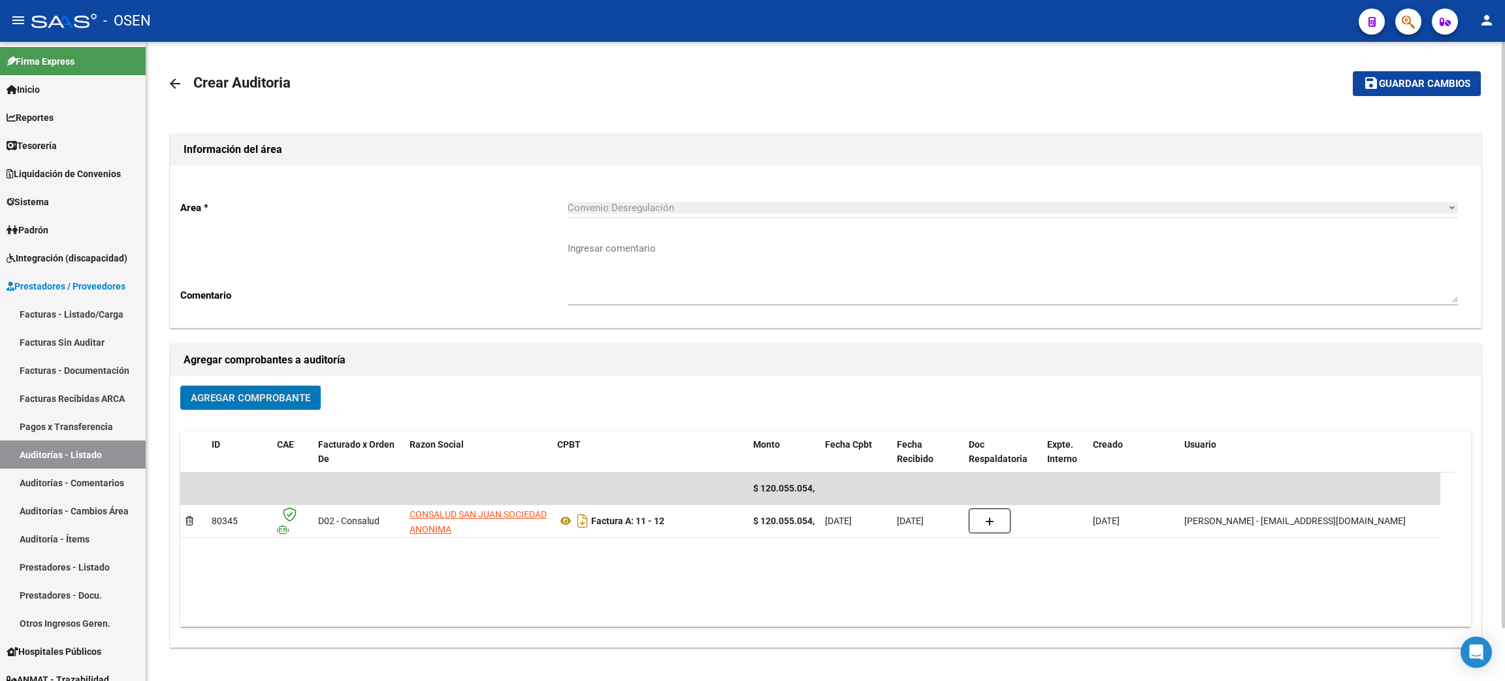
click at [297, 398] on span "Agregar Comprobante" at bounding box center [251, 398] width 120 height 12
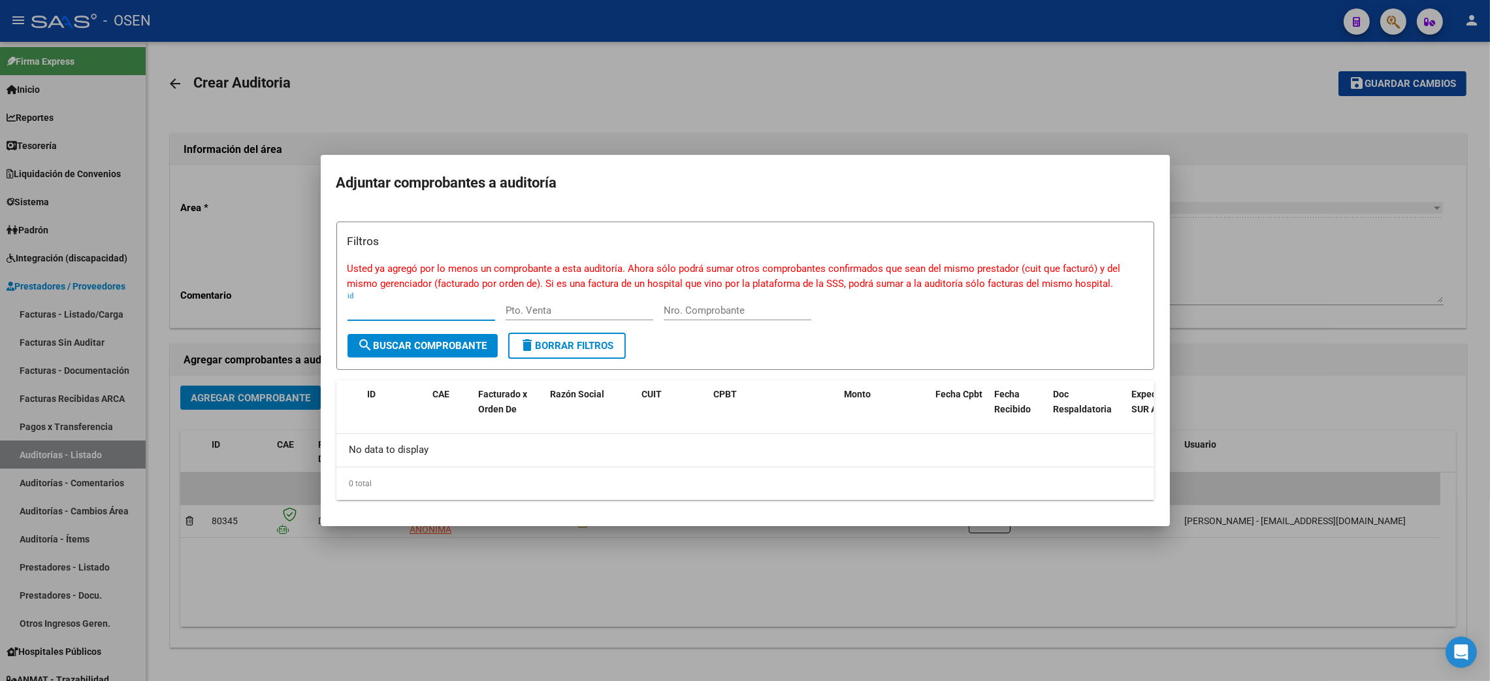
click at [363, 583] on div at bounding box center [745, 340] width 1490 height 681
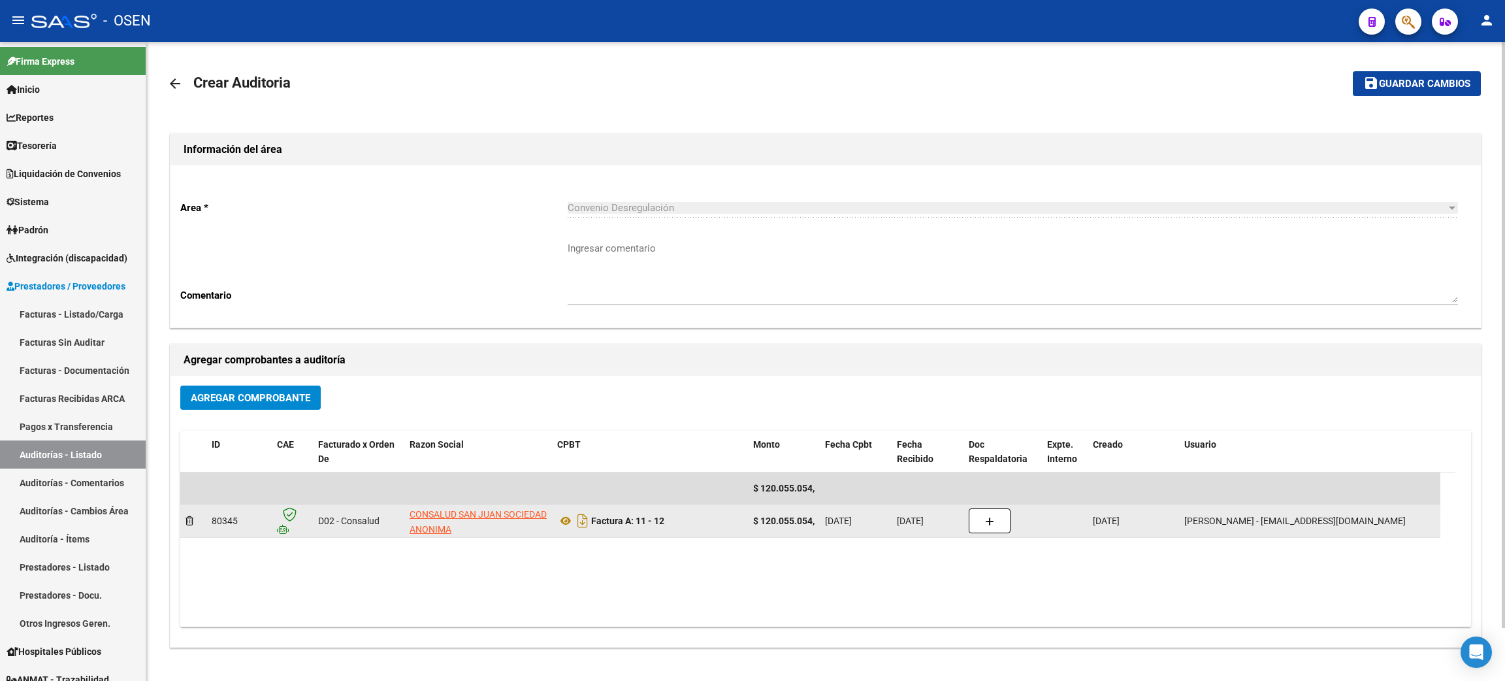
click at [195, 523] on div at bounding box center [194, 520] width 16 height 15
click at [193, 519] on icon at bounding box center [190, 520] width 8 height 9
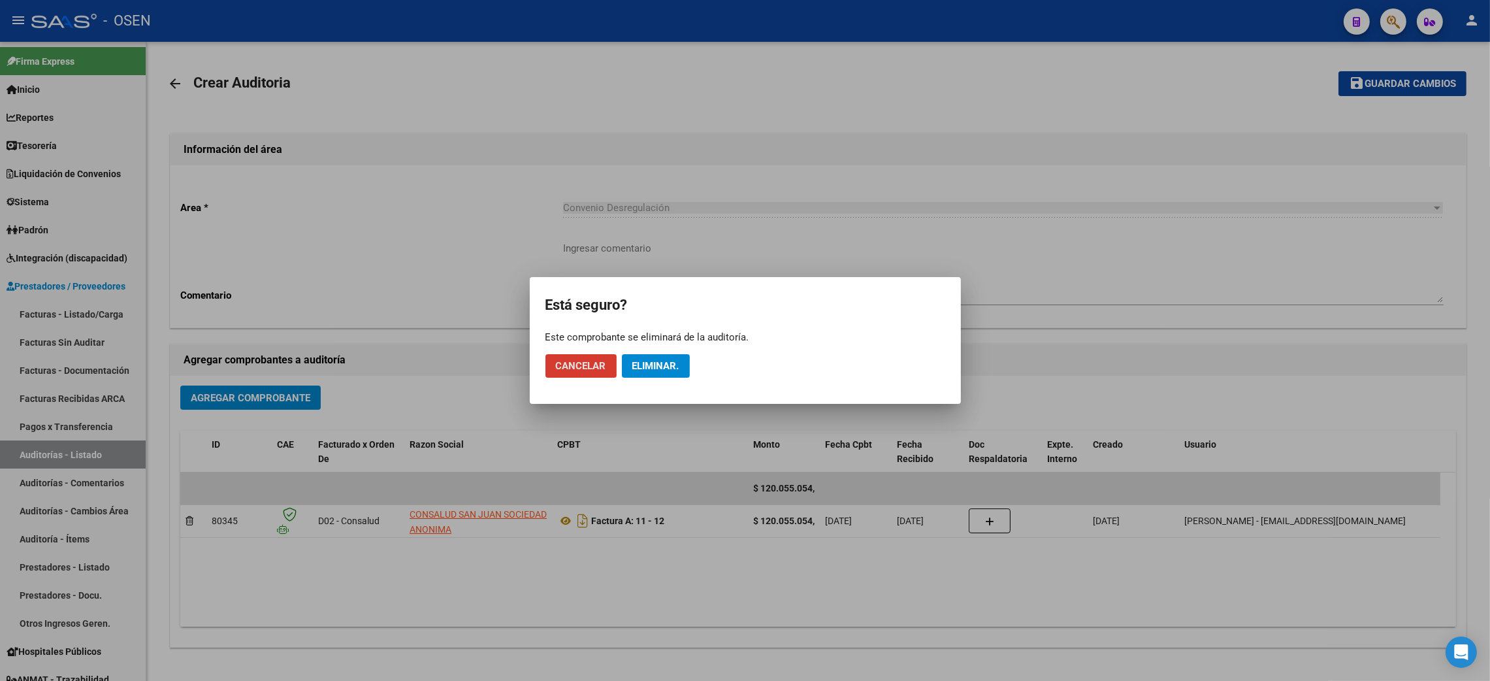
click at [661, 363] on span "Eliminar." at bounding box center [655, 366] width 47 height 12
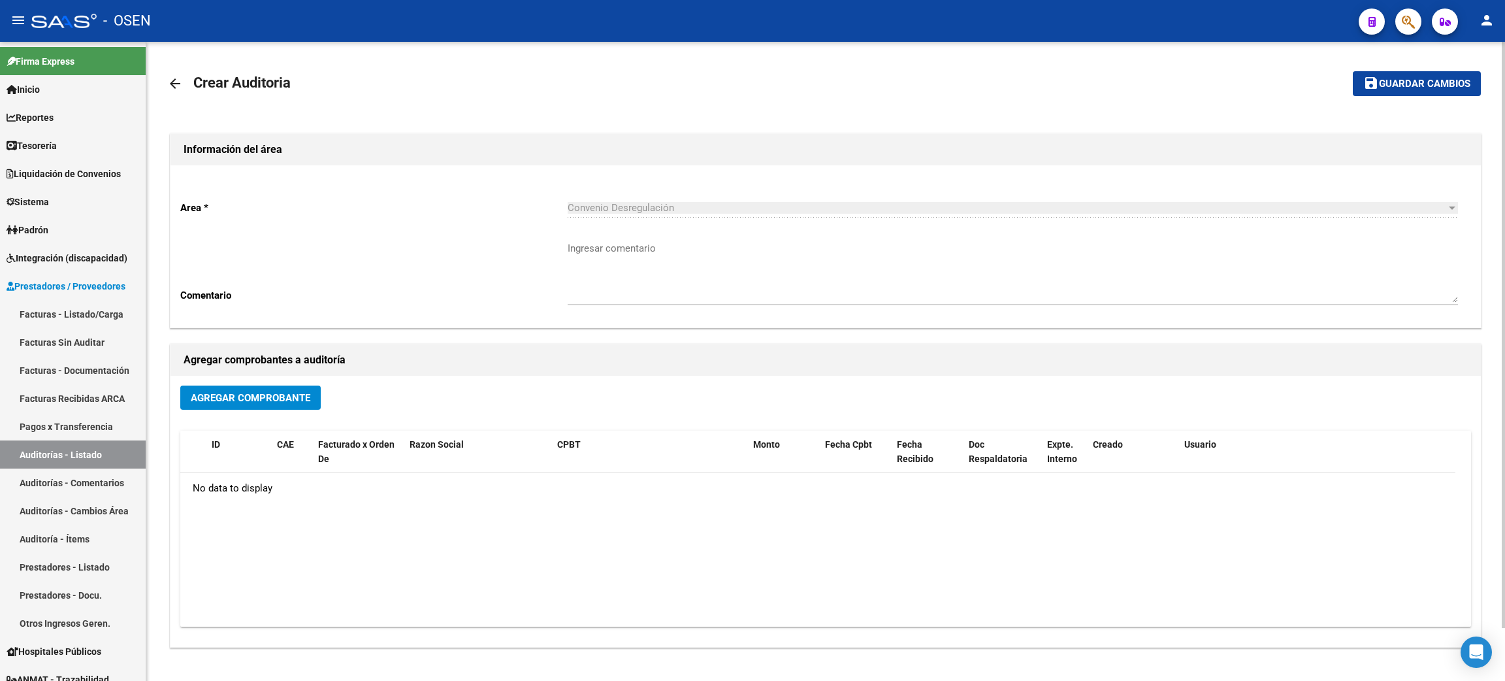
click at [171, 77] on mat-icon "arrow_back" at bounding box center [175, 84] width 16 height 16
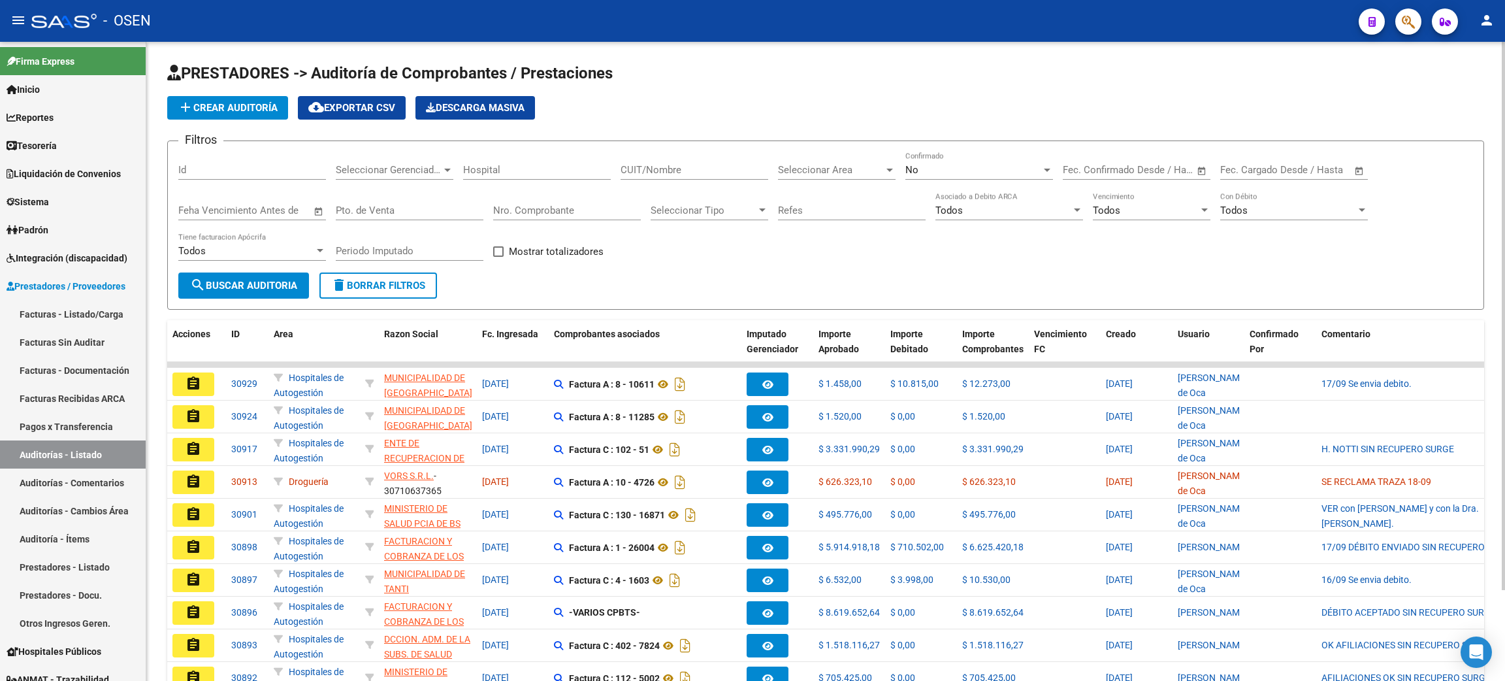
click at [204, 120] on app-list-header "PRESTADORES -> Auditoría de Comprobantes / Prestaciones add Crear Auditoría clo…" at bounding box center [825, 186] width 1317 height 247
click at [199, 107] on span "add Crear Auditoría" at bounding box center [228, 108] width 100 height 12
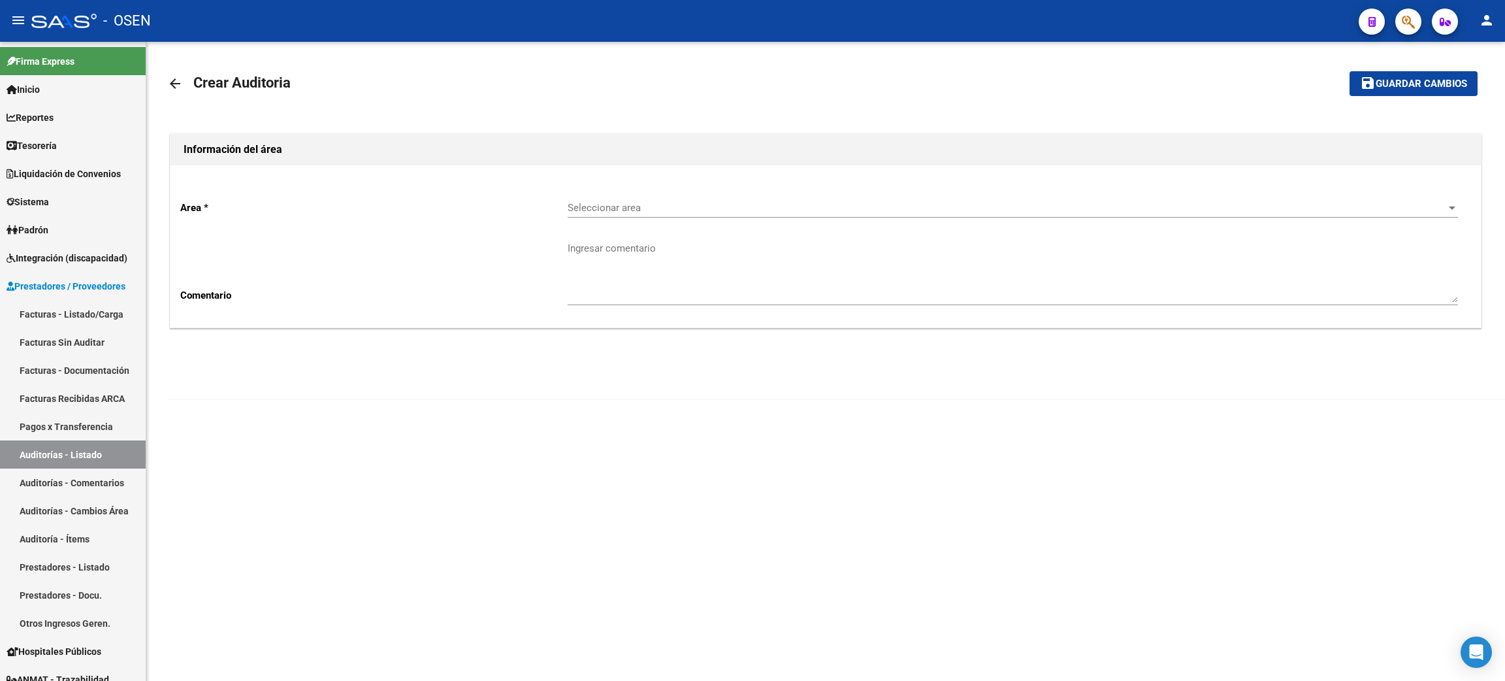
click at [630, 210] on span "Seleccionar area" at bounding box center [1007, 208] width 879 height 12
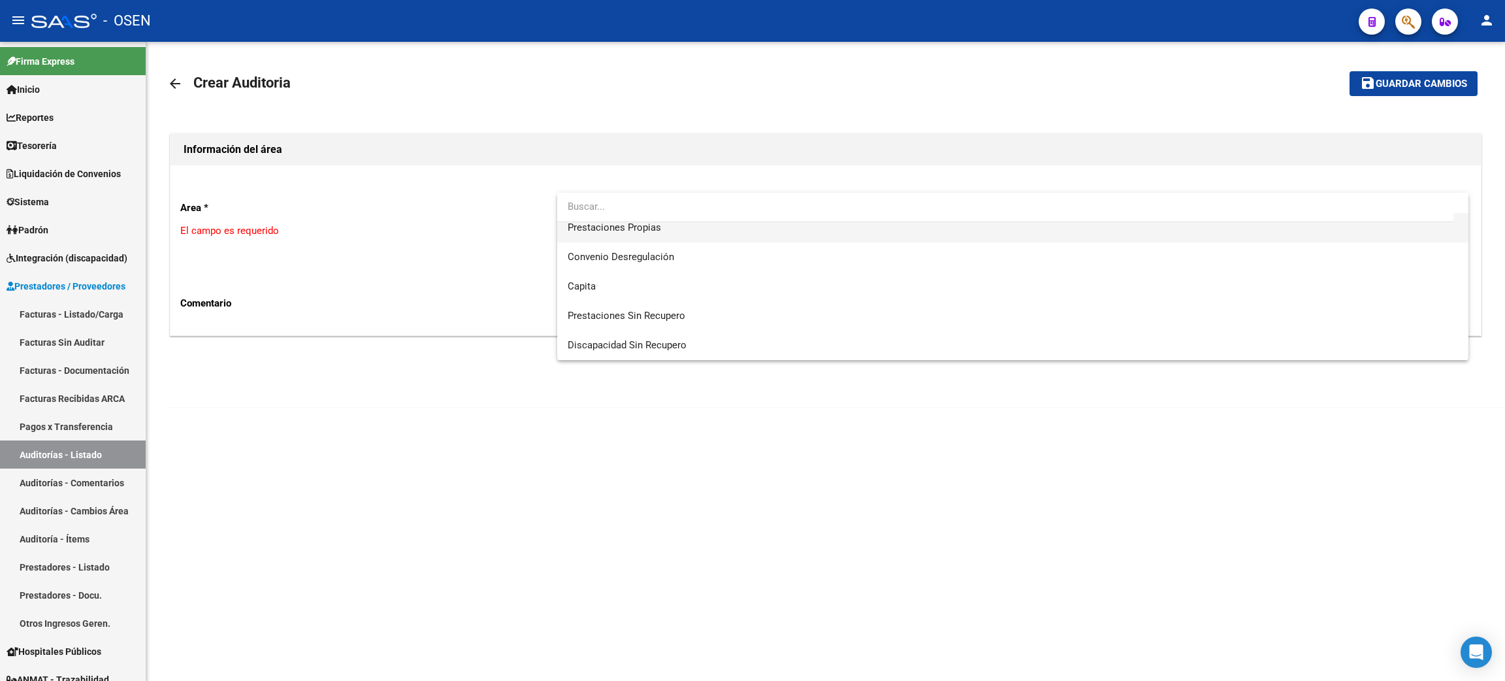
scroll to position [98, 0]
click at [675, 278] on span "Convenio Desregulación" at bounding box center [1013, 285] width 890 height 29
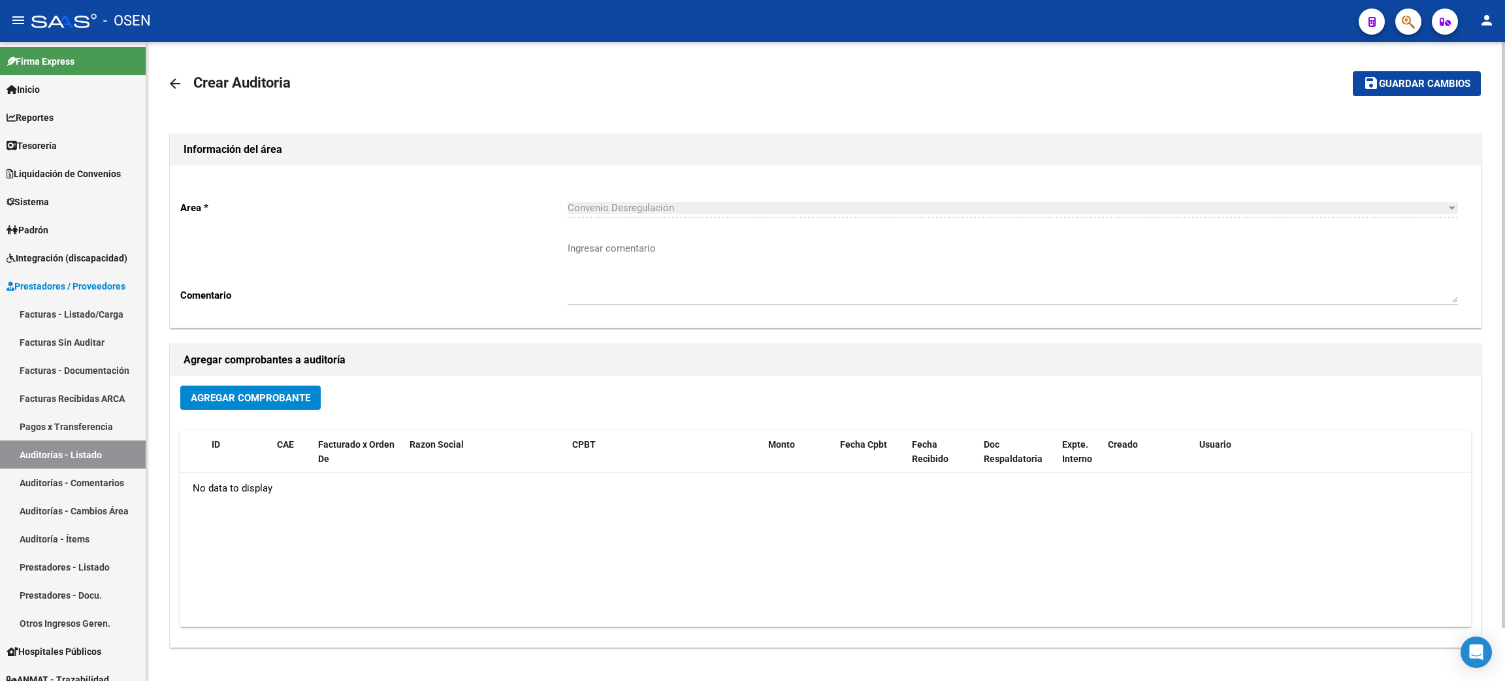
click at [237, 410] on div "Agregar Comprobante" at bounding box center [825, 402] width 1291 height 35
click at [240, 401] on span "Agregar Comprobante" at bounding box center [251, 398] width 120 height 12
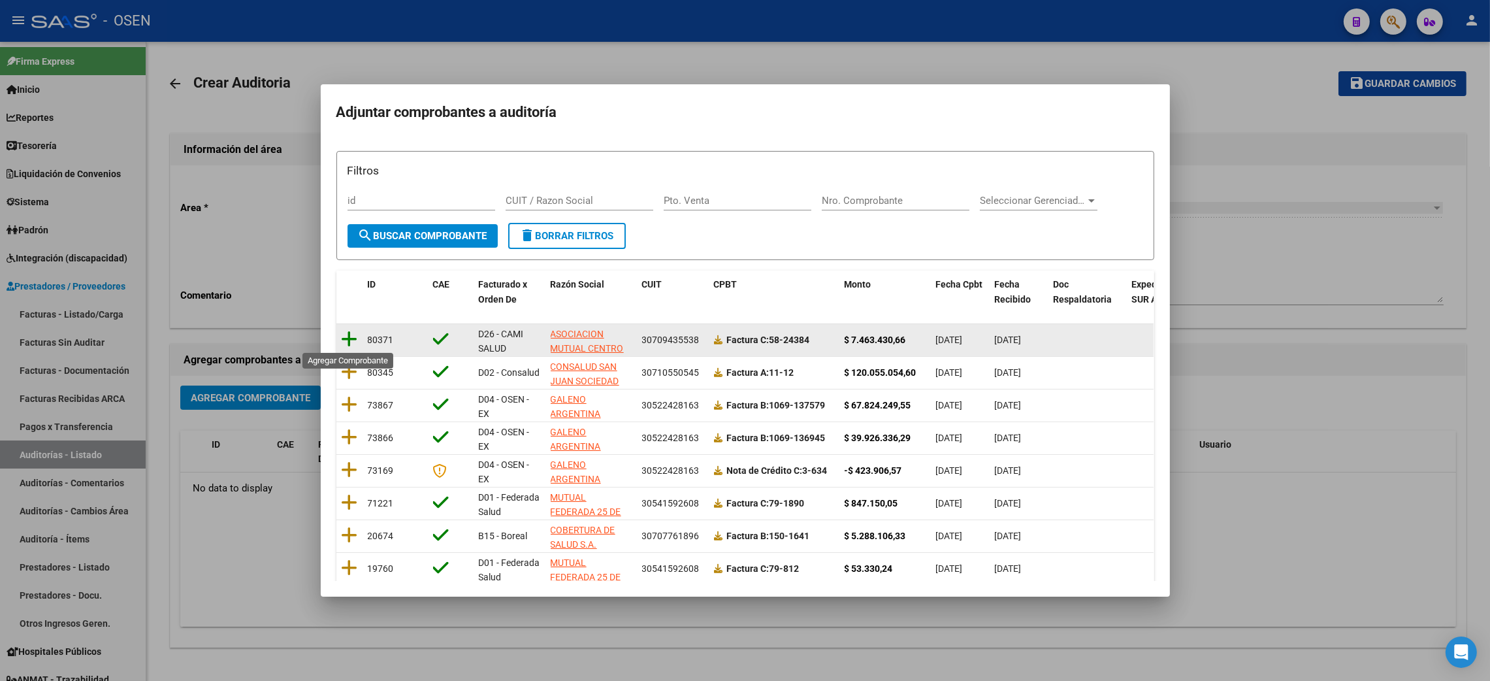
click at [351, 337] on icon at bounding box center [350, 339] width 16 height 18
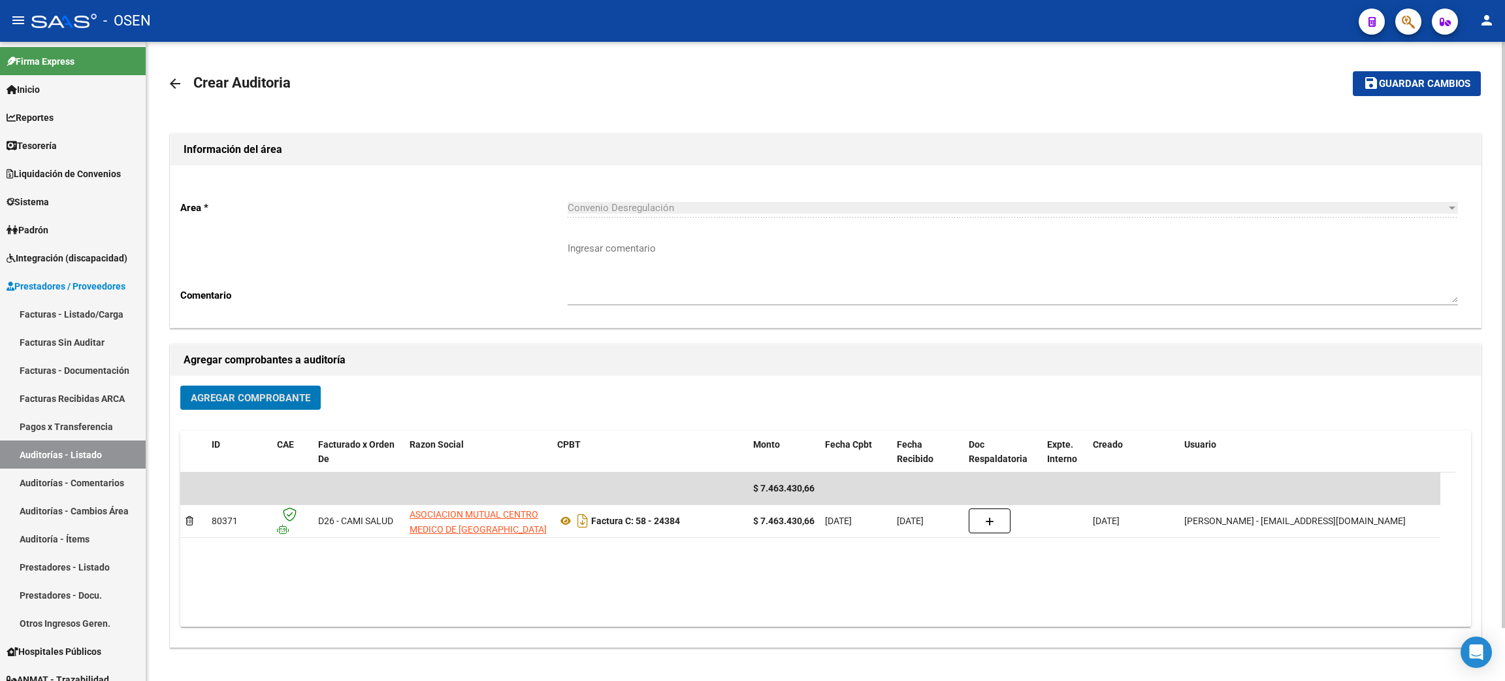
click at [1460, 82] on span "Guardar cambios" at bounding box center [1424, 84] width 91 height 12
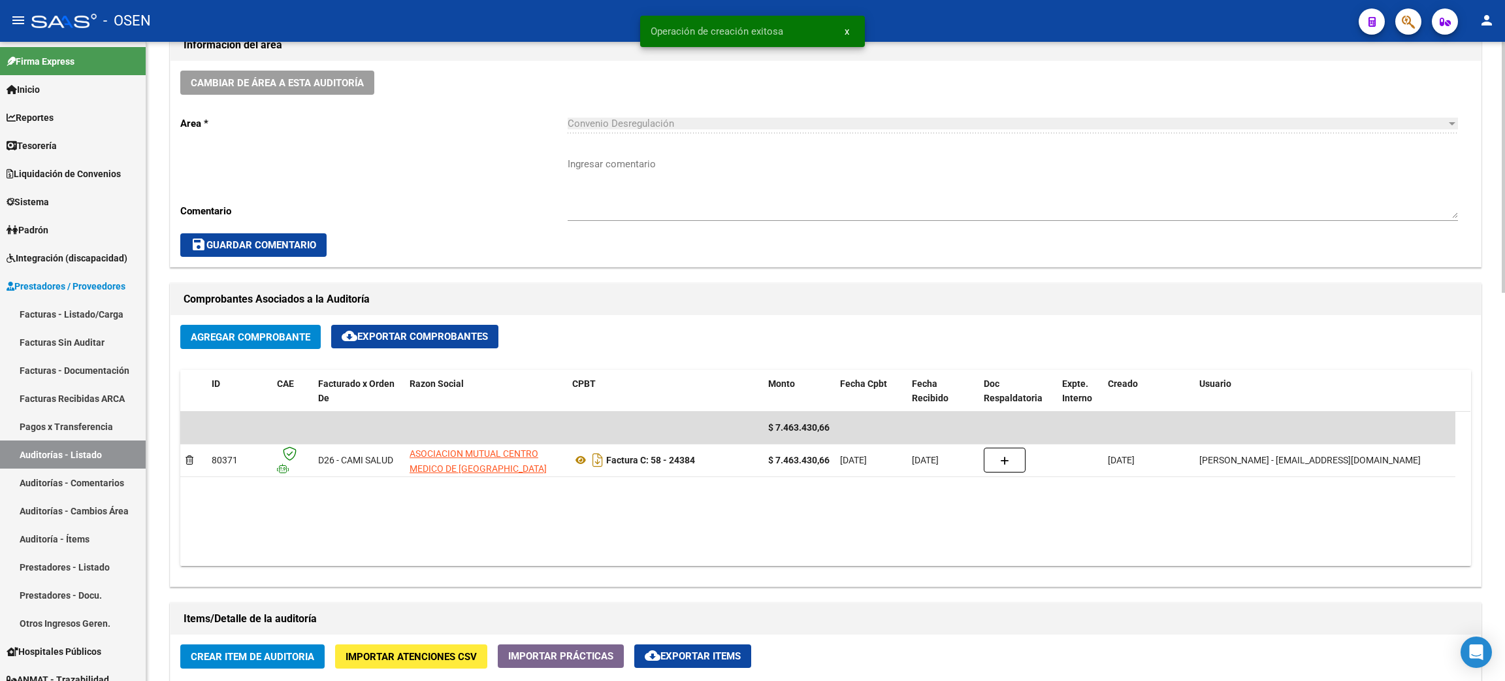
scroll to position [686, 0]
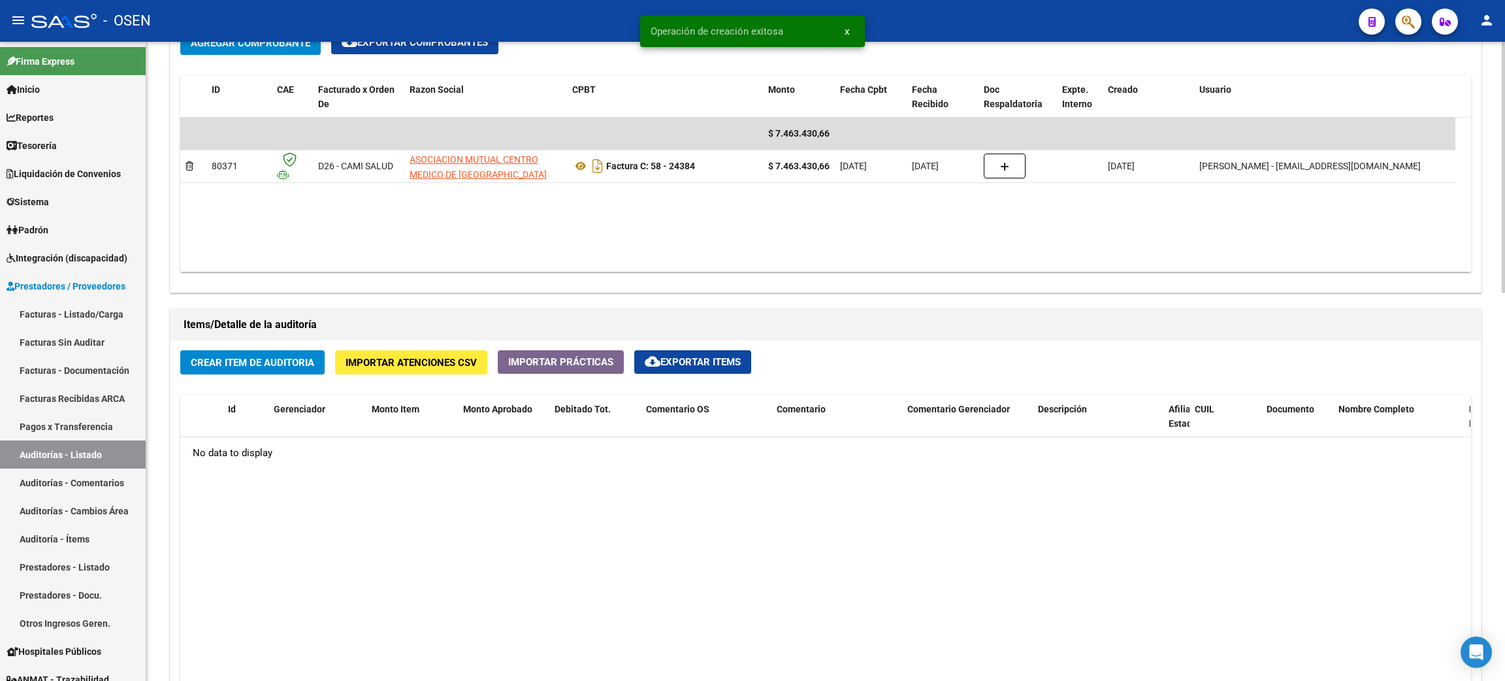
click at [289, 366] on span "Crear Item de Auditoria" at bounding box center [252, 363] width 123 height 12
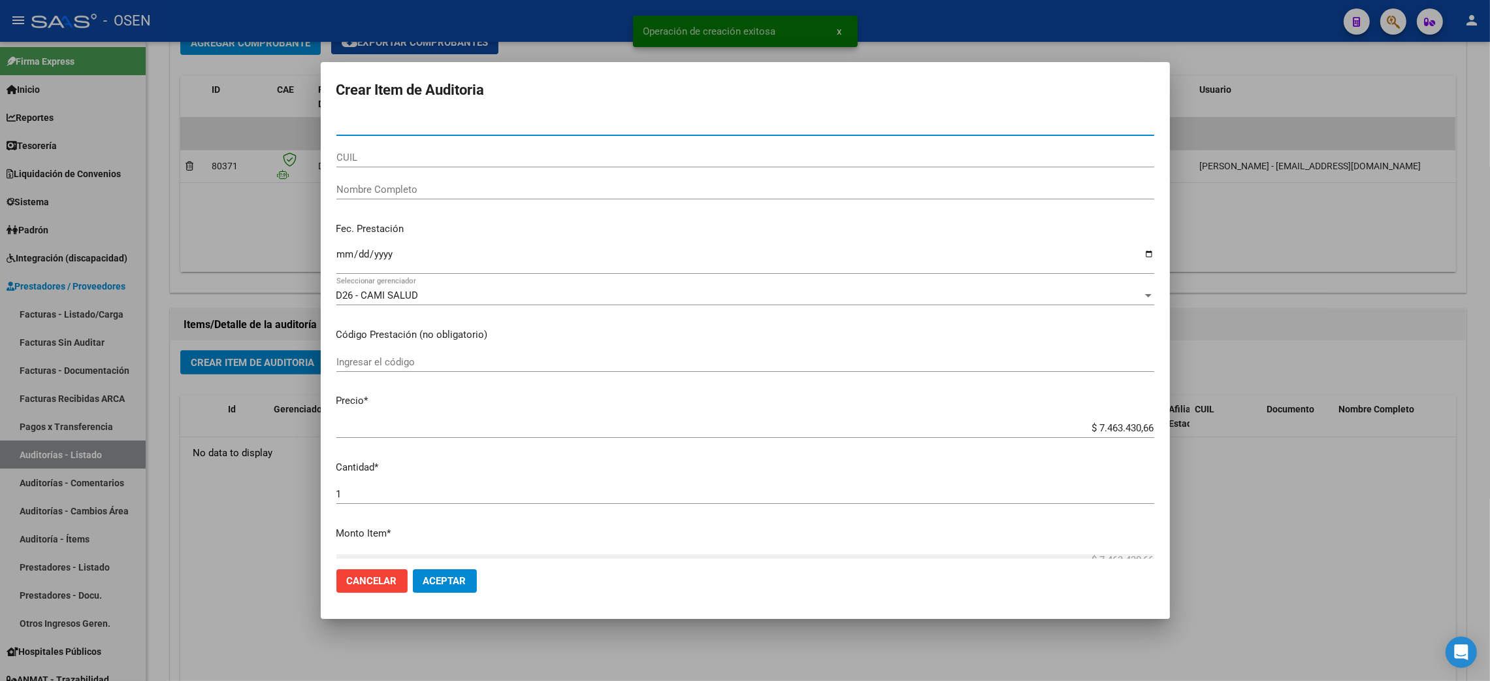
click at [457, 586] on span "Aceptar" at bounding box center [444, 581] width 43 height 12
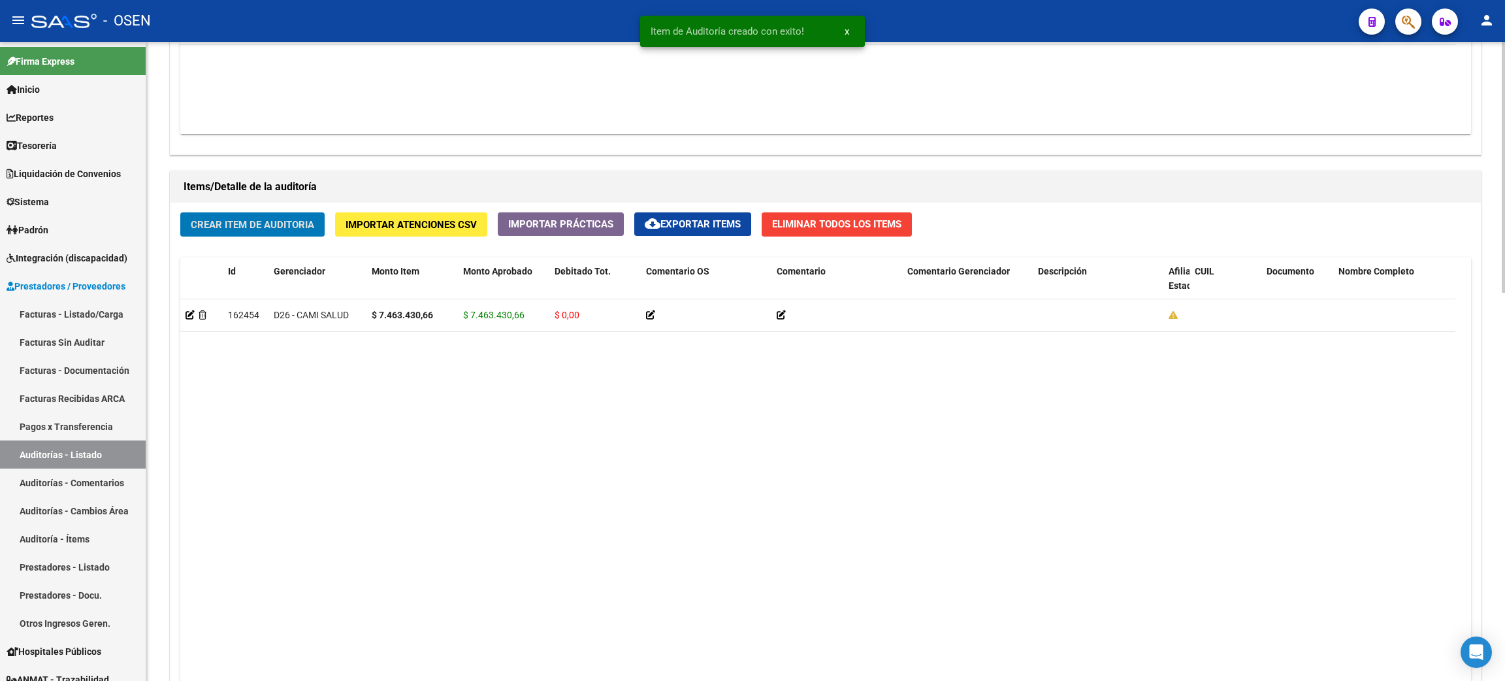
scroll to position [991, 0]
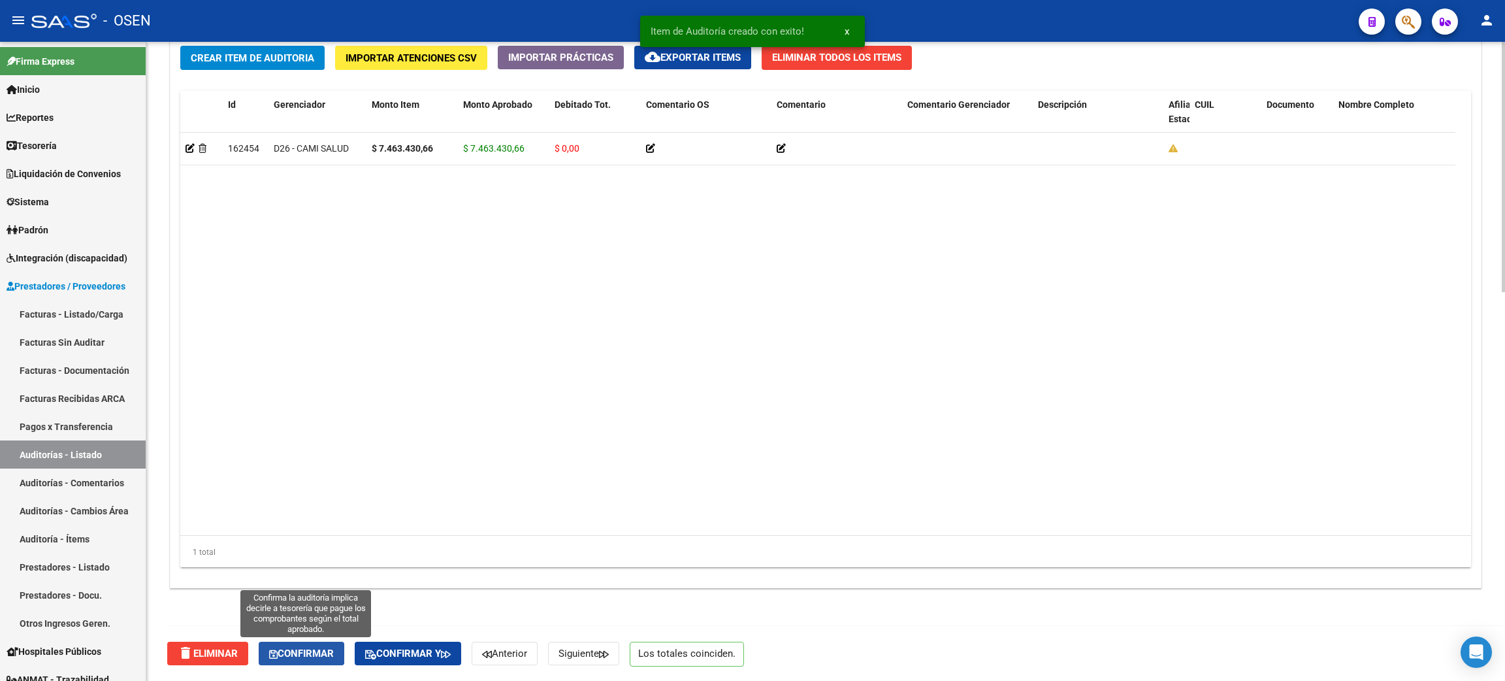
click at [297, 660] on button "Confirmar" at bounding box center [302, 653] width 86 height 24
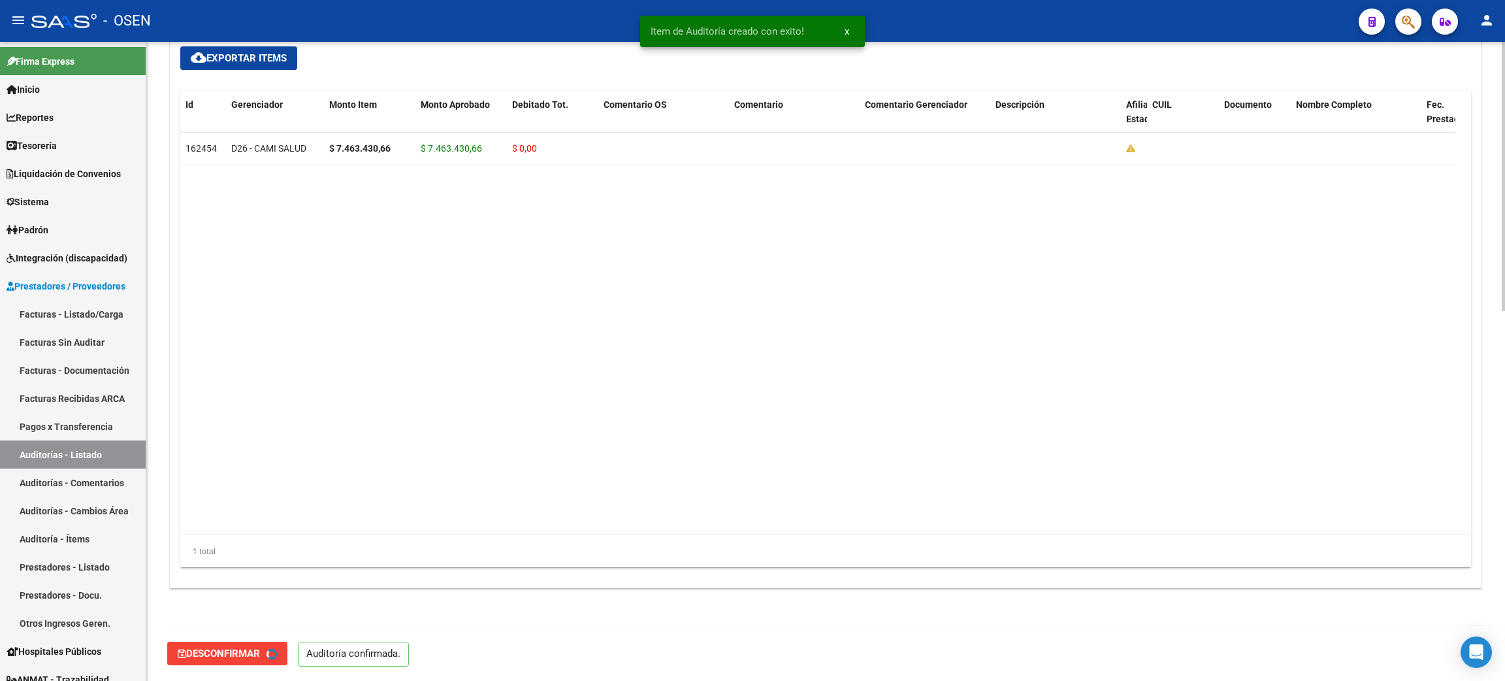
type input "202509"
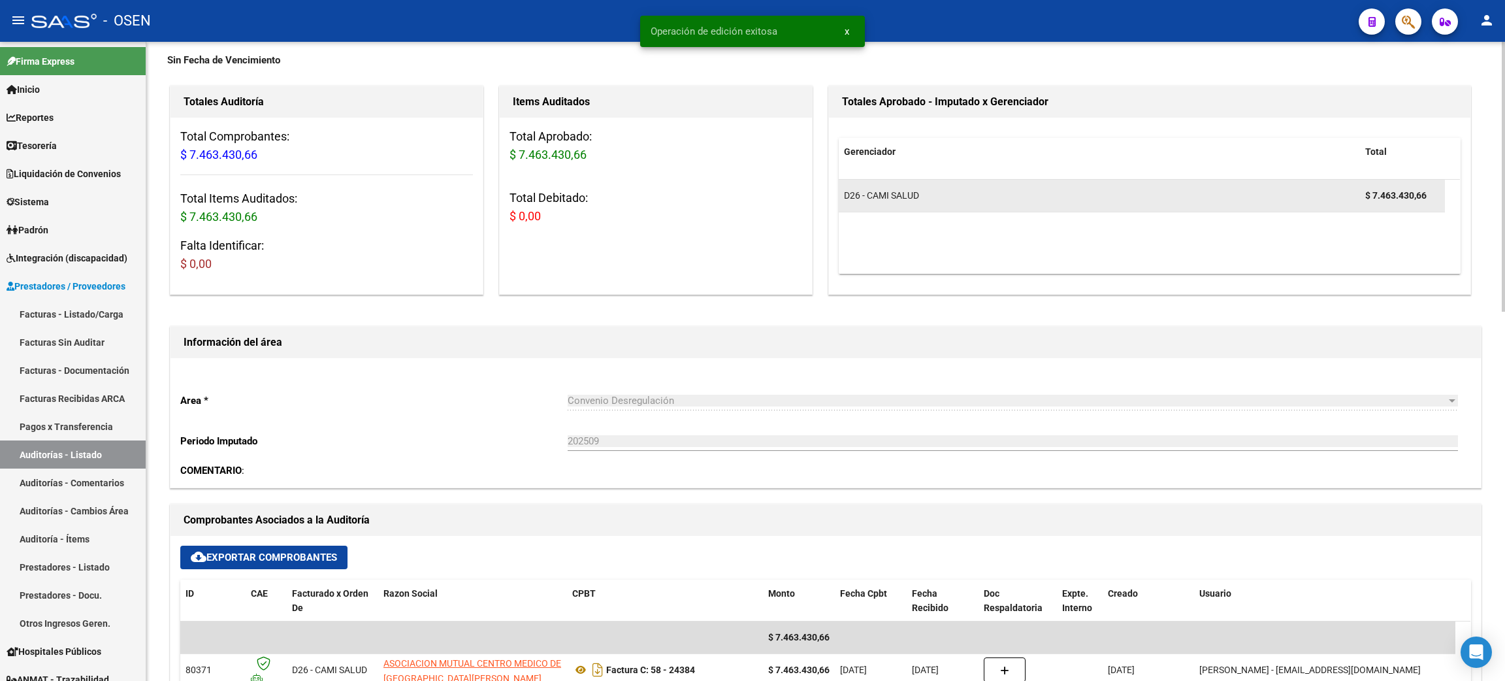
scroll to position [0, 0]
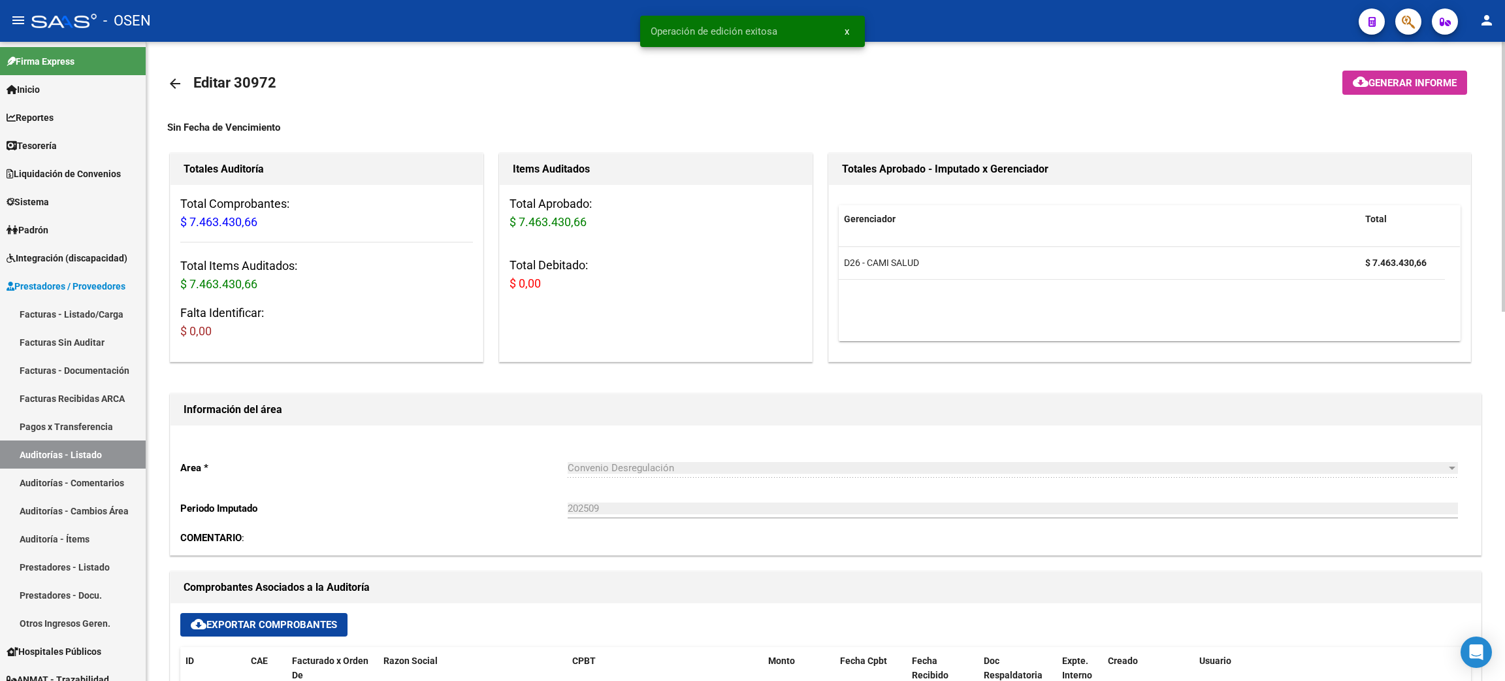
click at [173, 78] on mat-icon "arrow_back" at bounding box center [175, 84] width 16 height 16
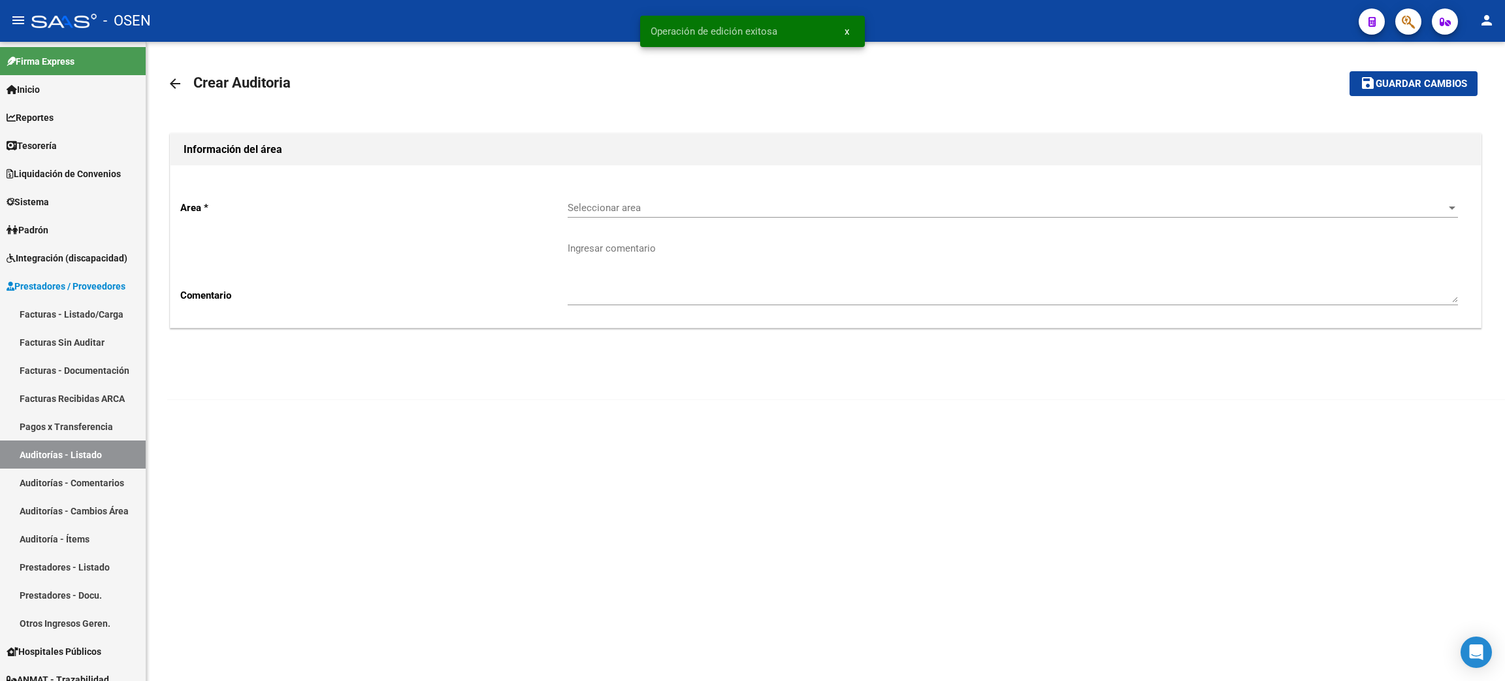
click at [175, 78] on mat-icon "arrow_back" at bounding box center [175, 84] width 16 height 16
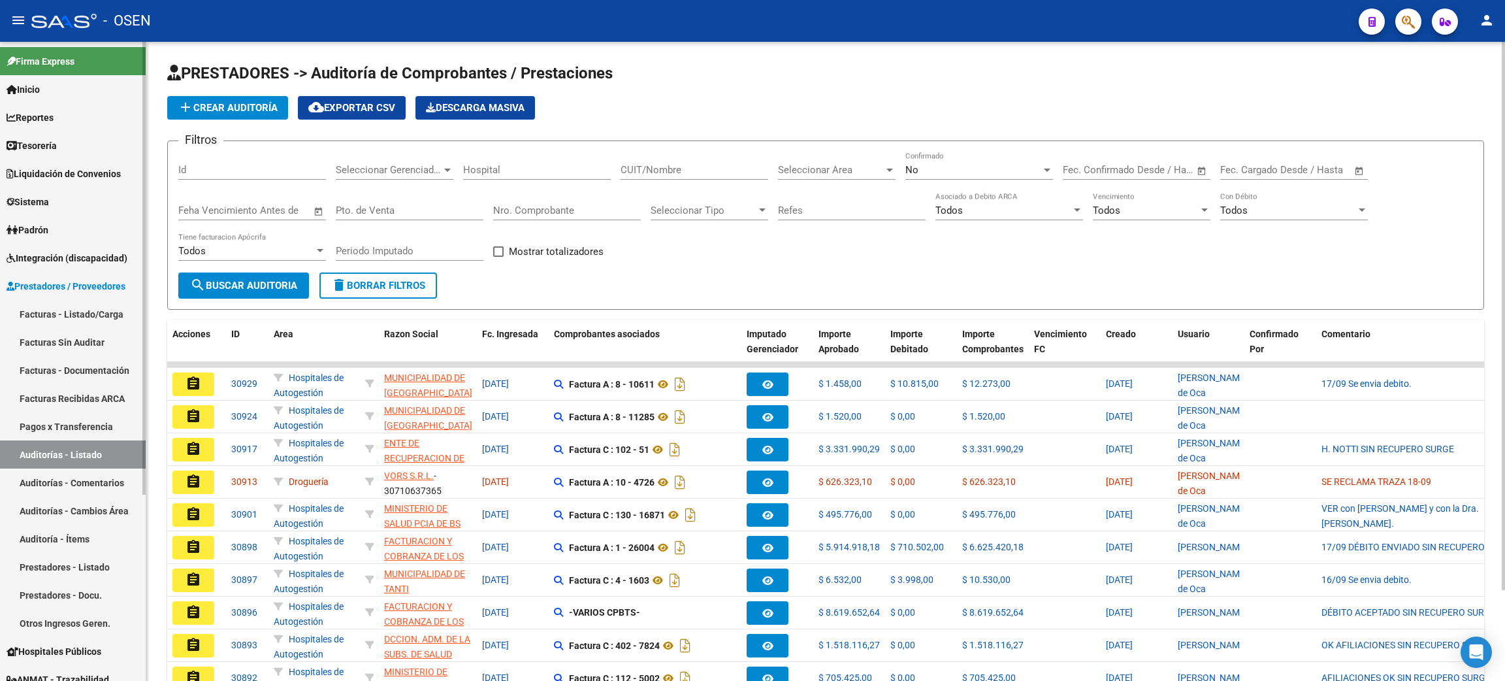
click at [101, 141] on link "Tesorería" at bounding box center [73, 145] width 146 height 28
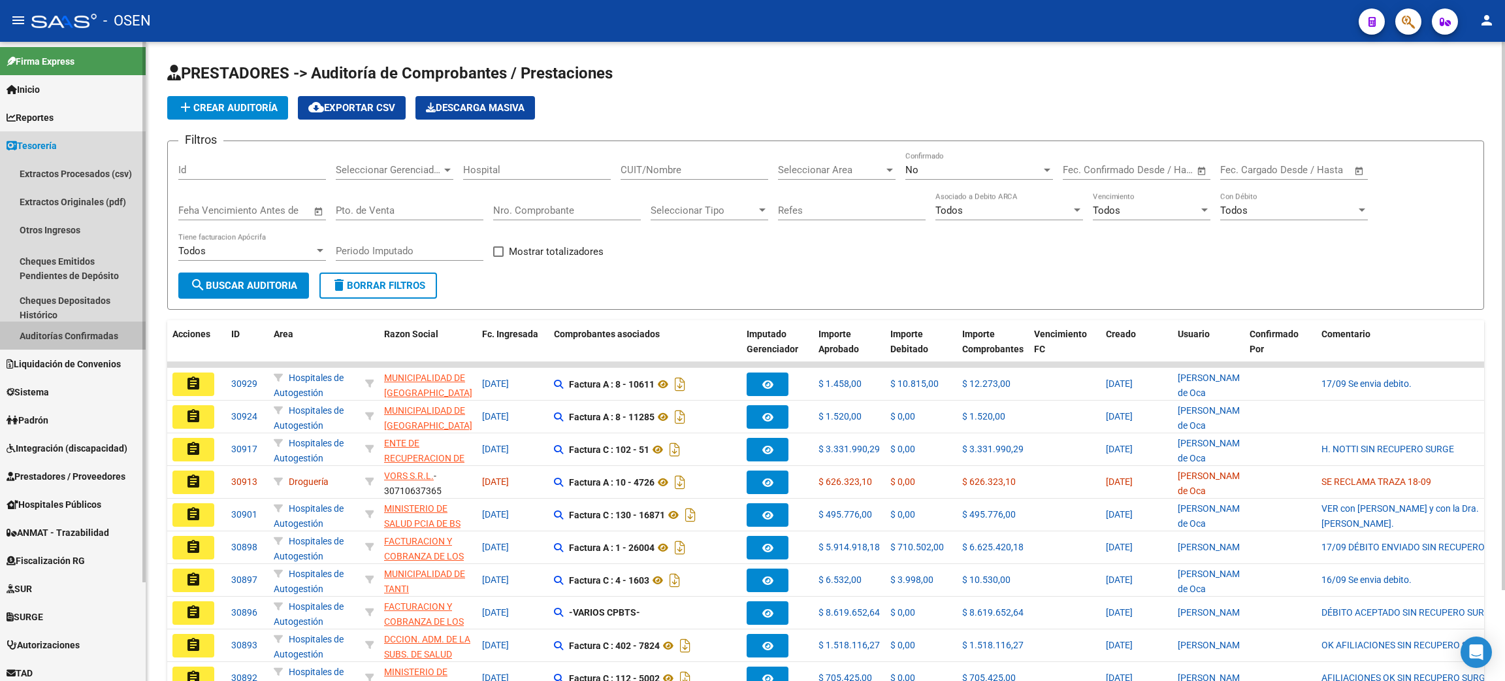
click at [107, 333] on link "Auditorías Confirmadas" at bounding box center [73, 335] width 146 height 28
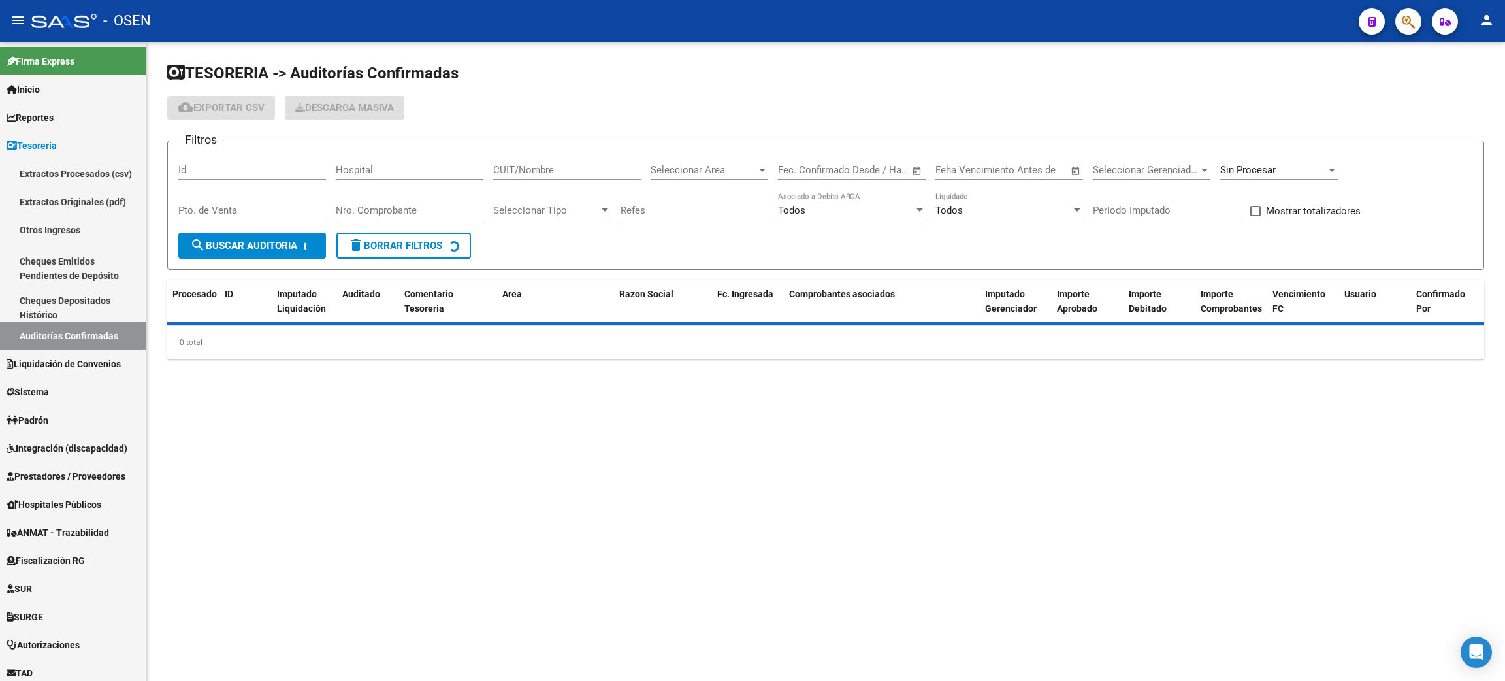
click at [711, 161] on div "Seleccionar Area Seleccionar Area" at bounding box center [710, 166] width 118 height 28
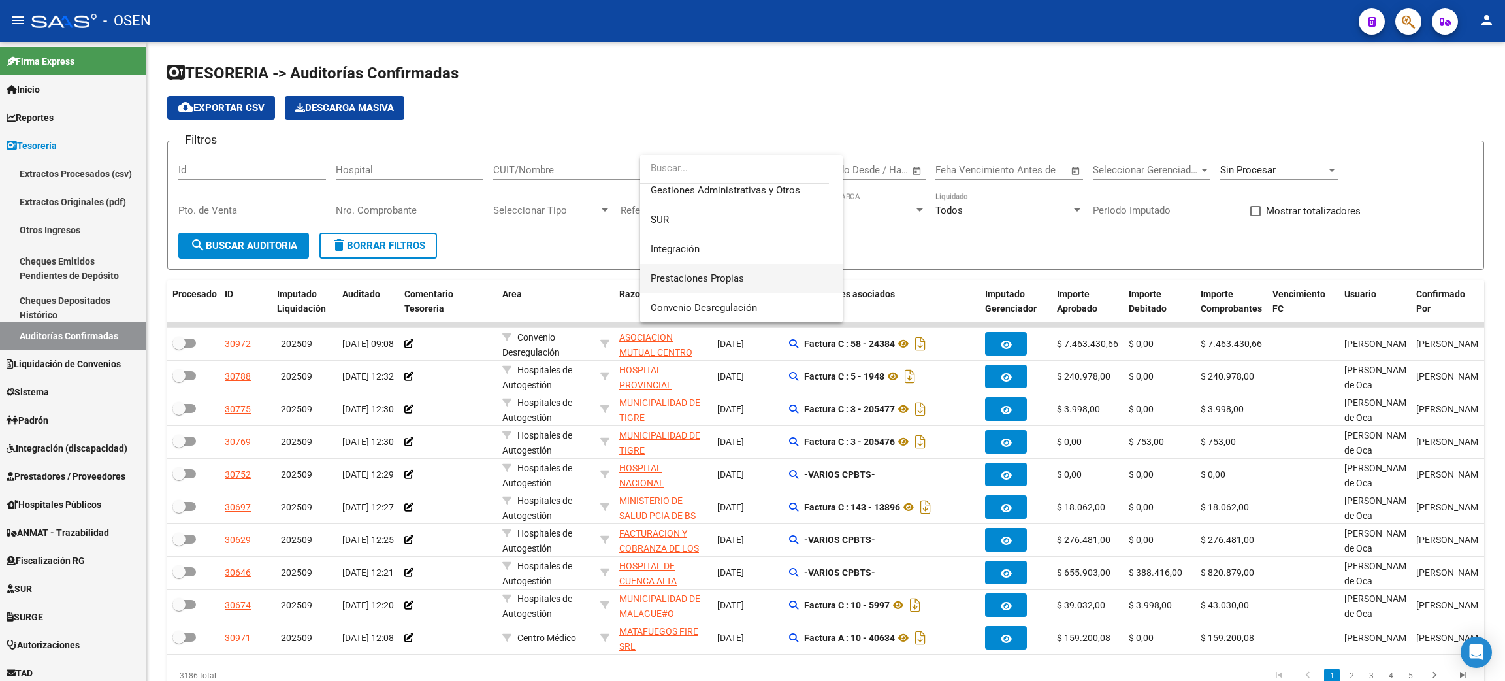
scroll to position [98, 0]
click at [735, 278] on span "Convenio Desregulación" at bounding box center [704, 277] width 106 height 12
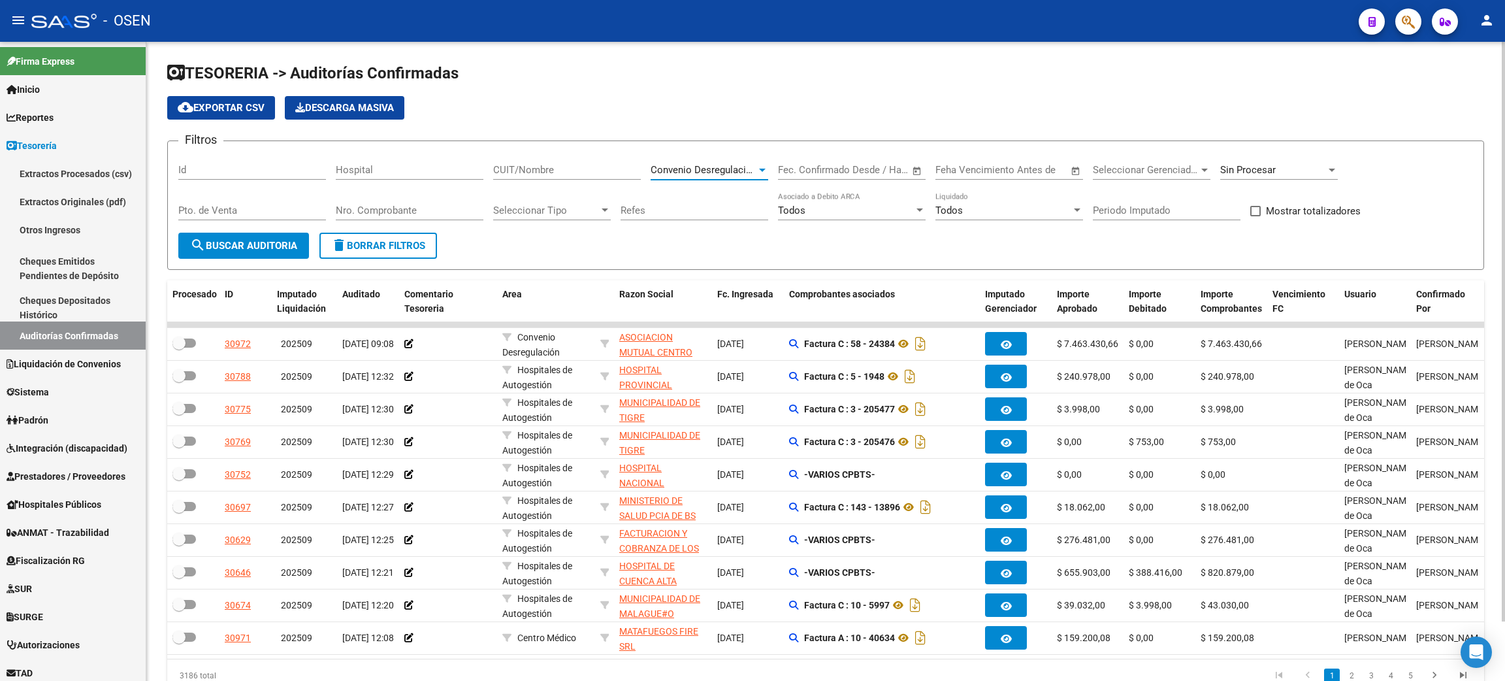
click at [234, 245] on span "search Buscar Auditoria" at bounding box center [243, 246] width 107 height 12
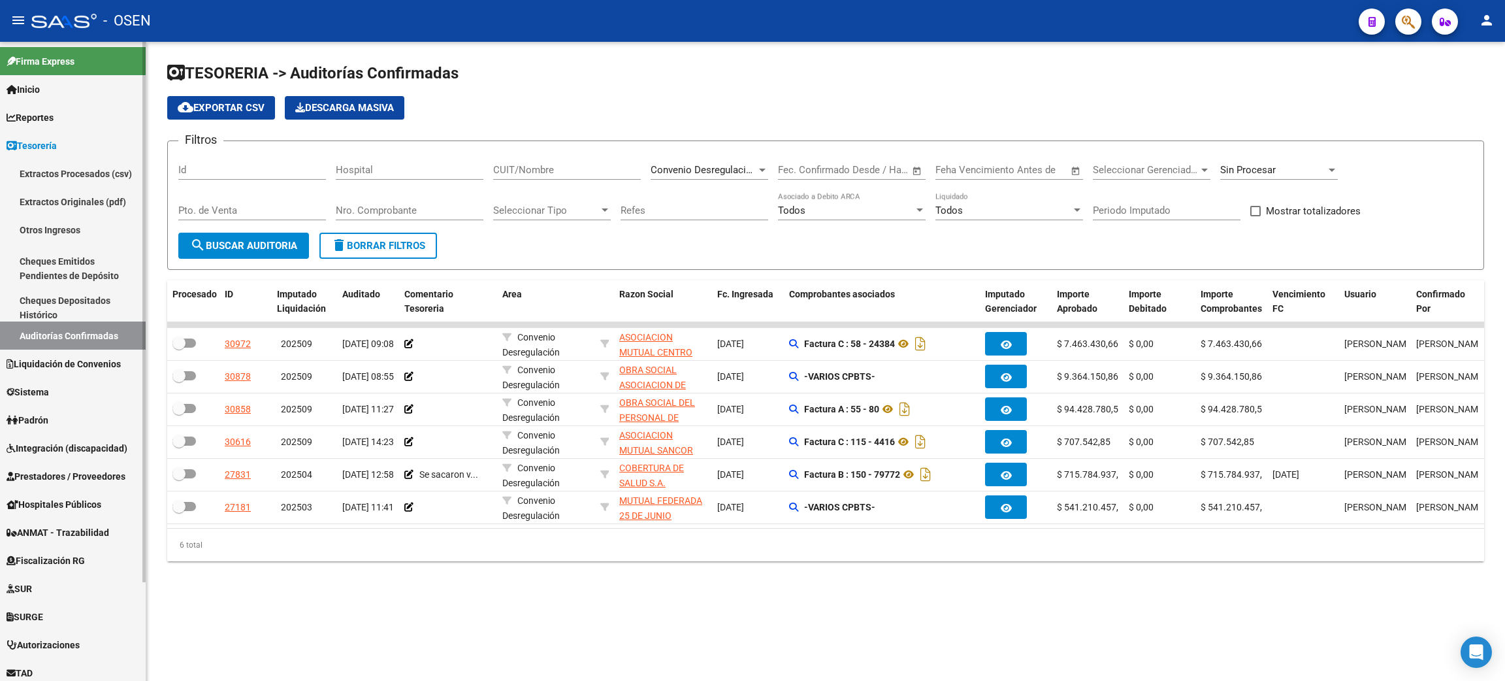
click at [107, 361] on span "Liquidación de Convenios" at bounding box center [64, 364] width 114 height 14
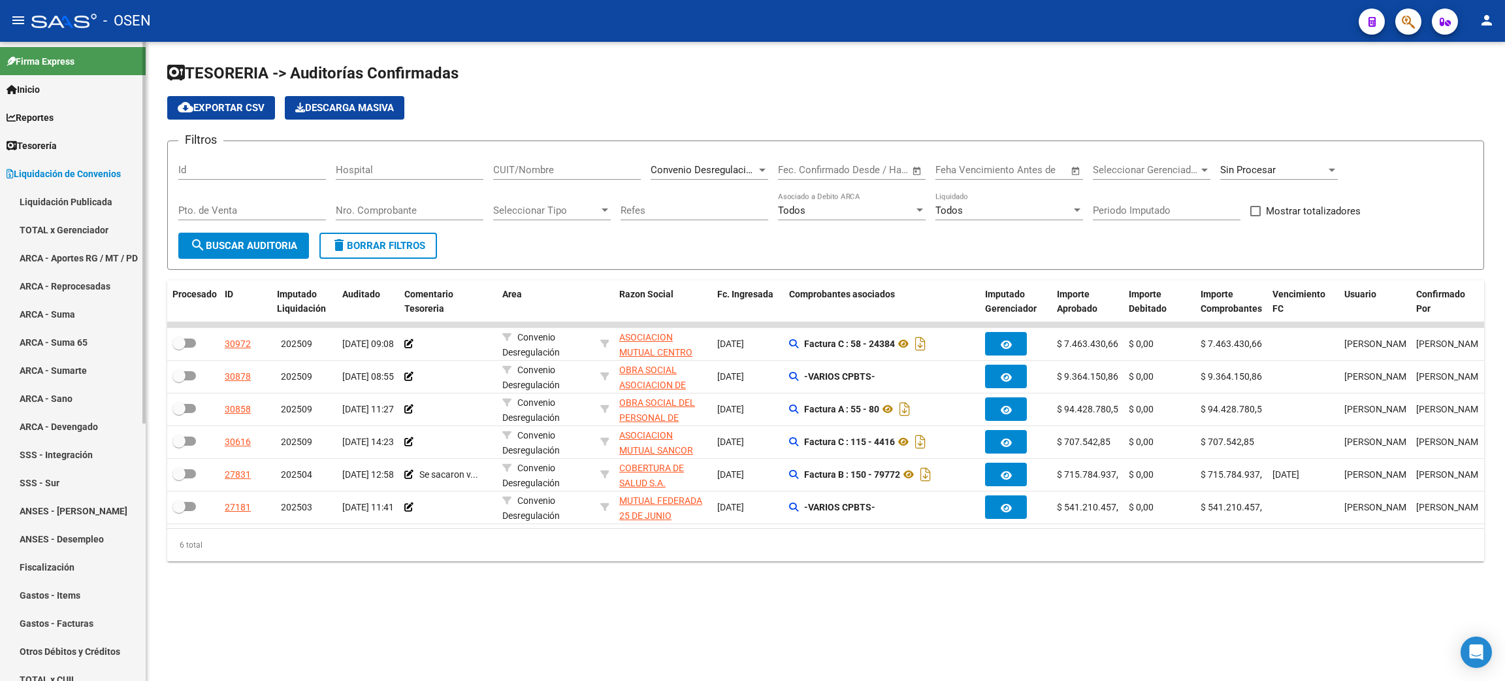
click at [95, 195] on link "Liquidación Publicada" at bounding box center [73, 201] width 146 height 28
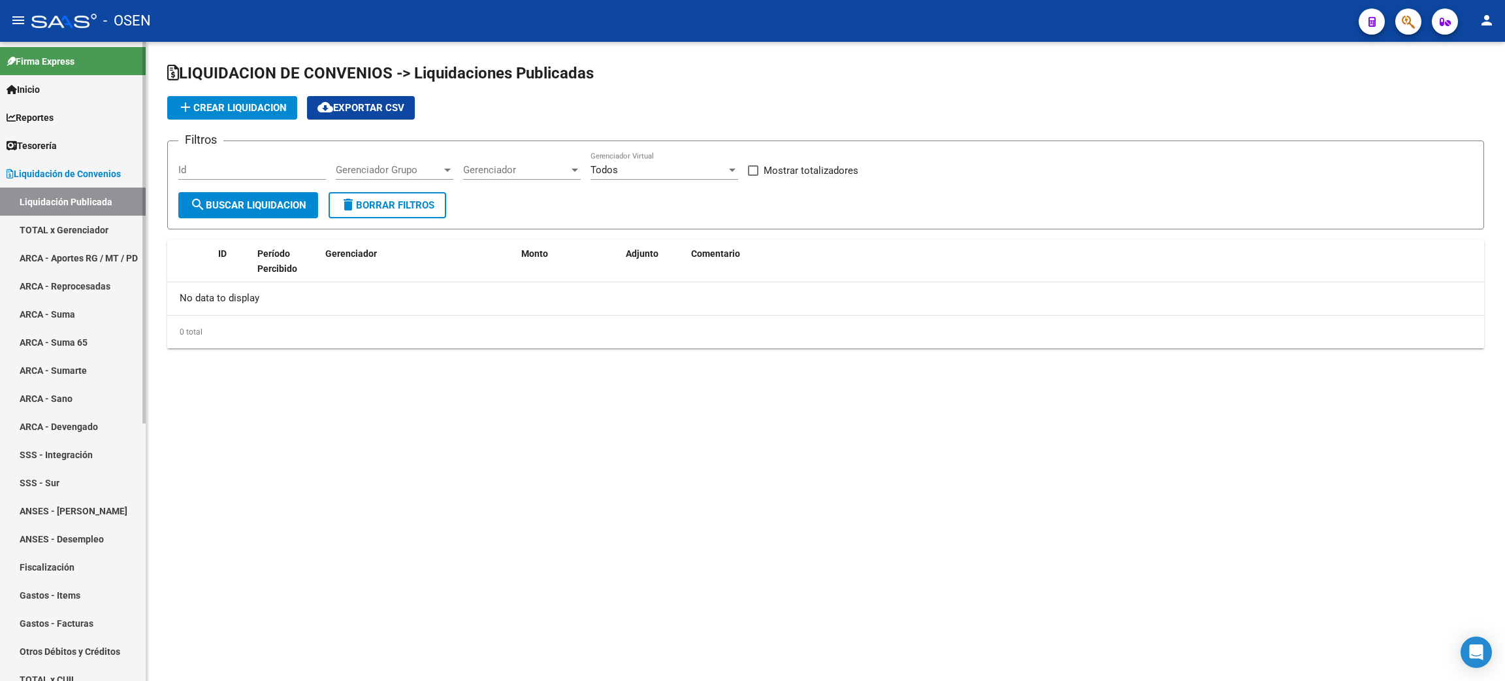
checkbox input "true"
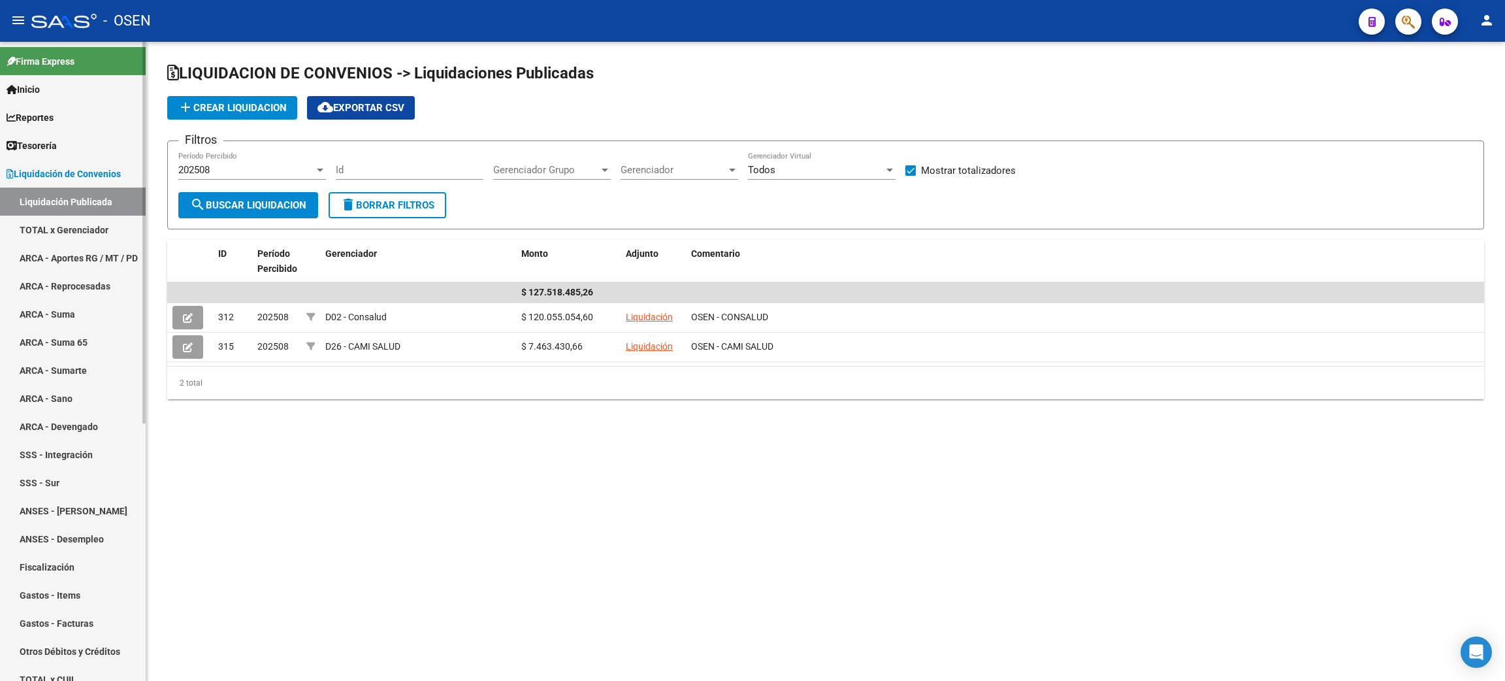
click at [72, 229] on link "TOTAL x Gerenciador" at bounding box center [73, 230] width 146 height 28
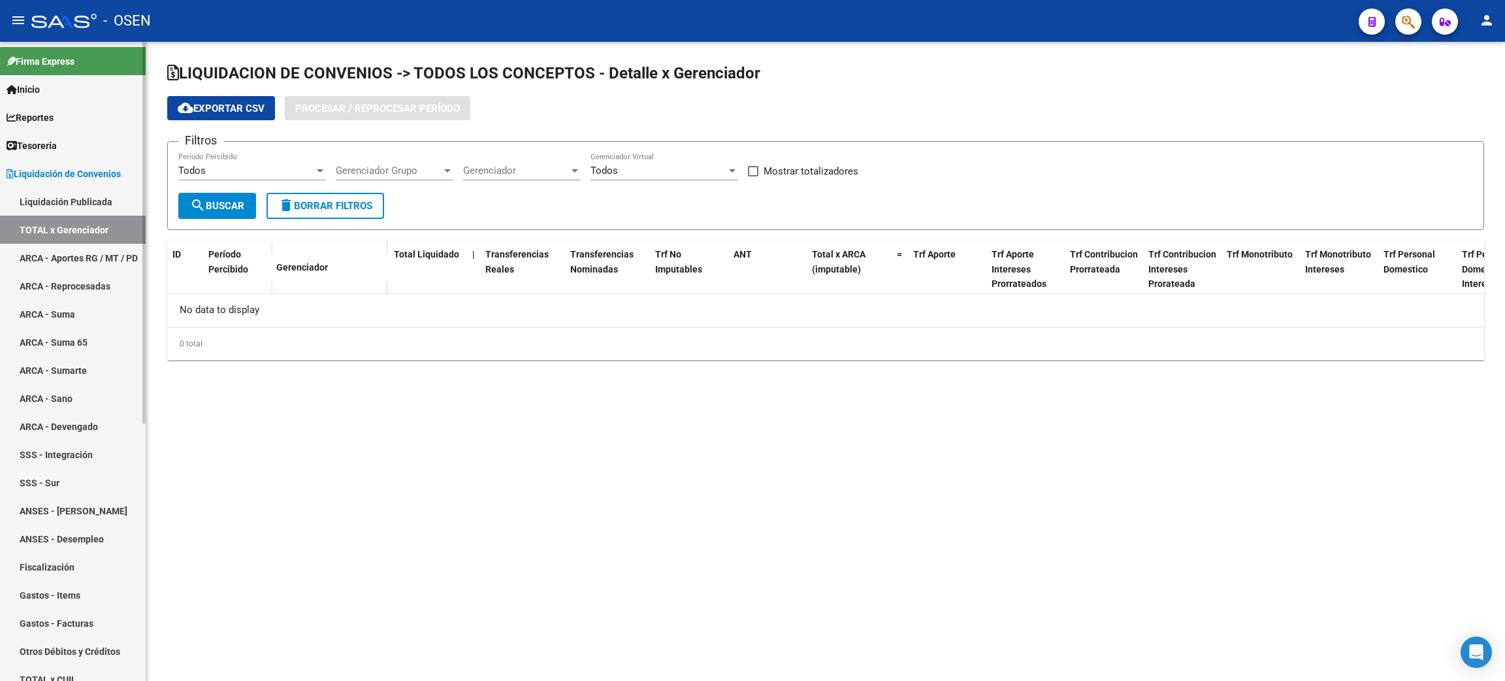
checkbox input "true"
